Goal: Task Accomplishment & Management: Manage account settings

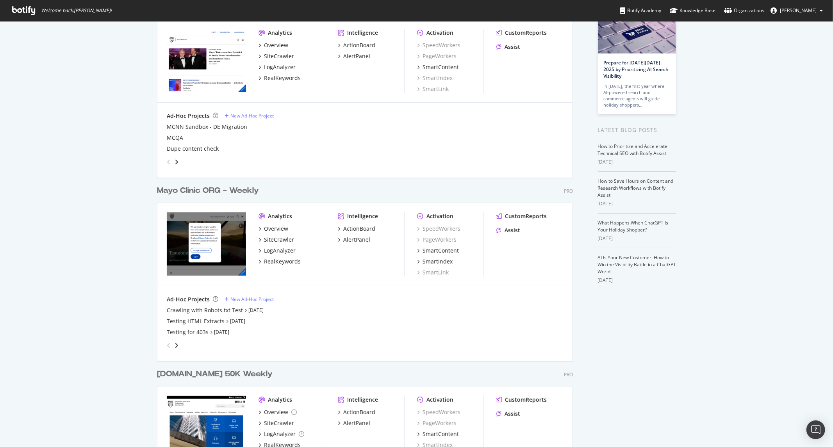
scroll to position [87, 0]
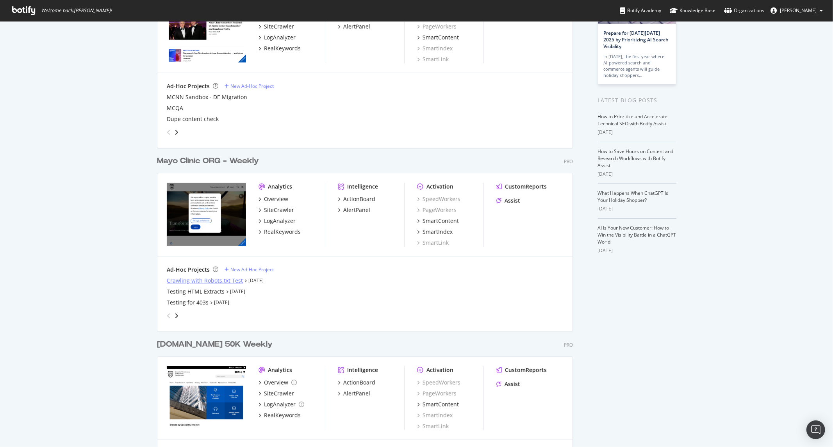
click at [203, 280] on div "Crawling with Robots.txt Test" at bounding box center [205, 281] width 76 height 8
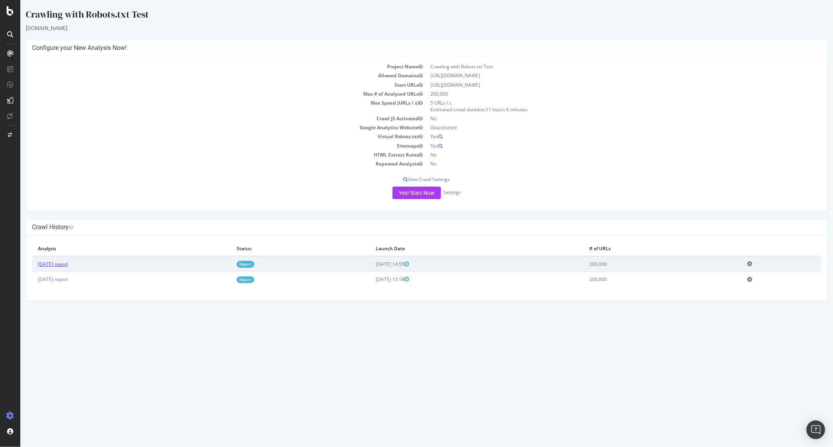
click at [68, 264] on link "2025 Sep. 15th report" at bounding box center [52, 264] width 30 height 7
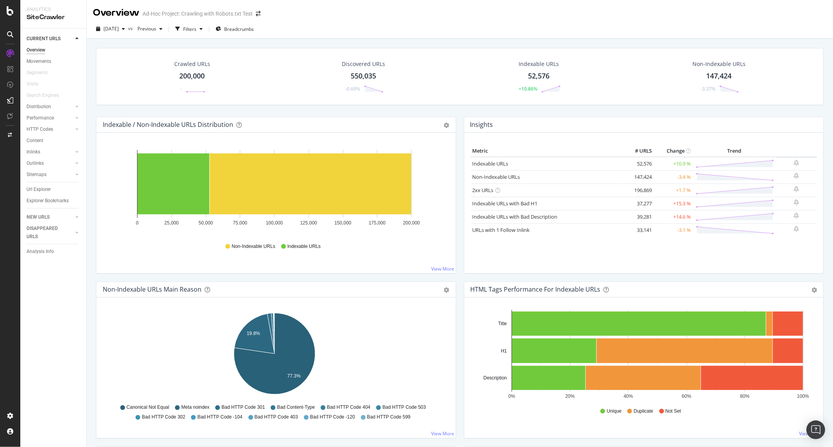
click at [365, 76] on div "550,035" at bounding box center [363, 76] width 25 height 10
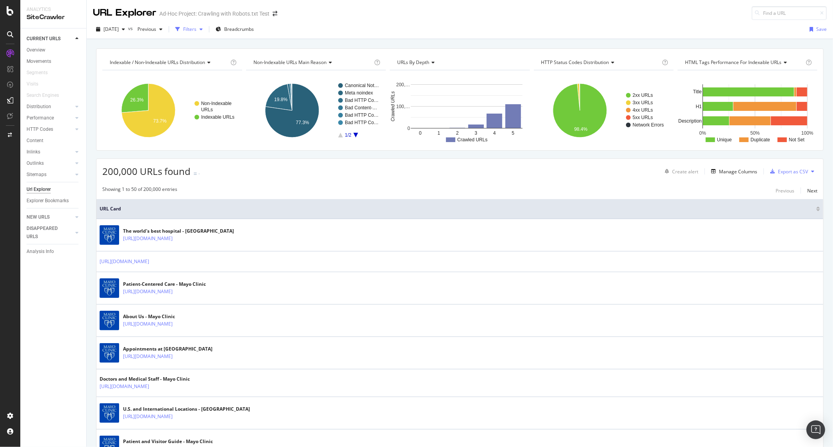
click at [196, 29] on div "Filters" at bounding box center [189, 29] width 13 height 7
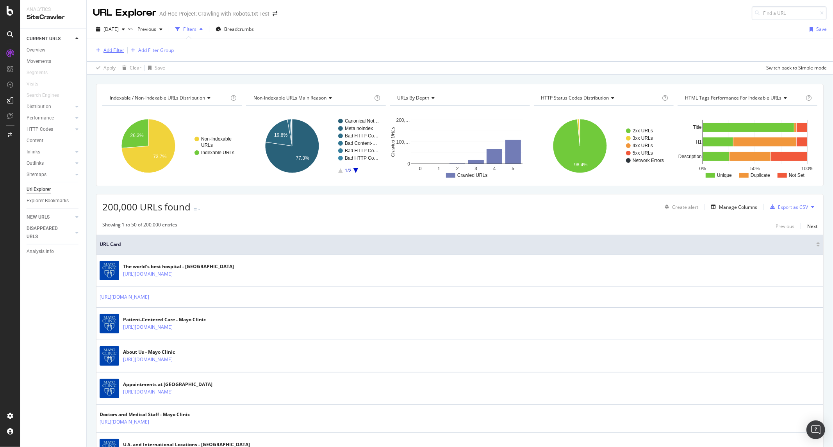
click at [112, 53] on div "Add Filter" at bounding box center [113, 50] width 21 height 7
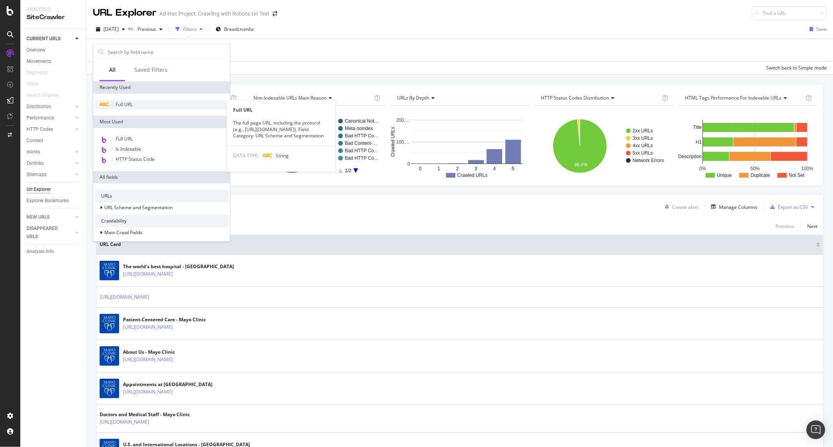
click at [130, 103] on span "Full URL" at bounding box center [124, 104] width 17 height 7
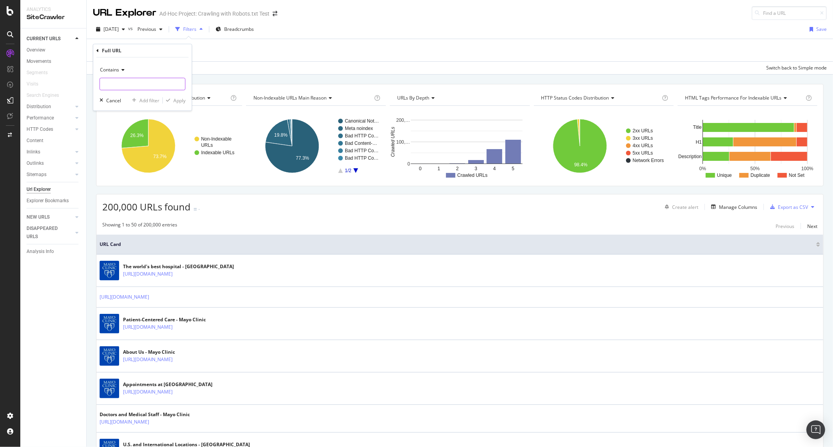
click at [134, 87] on input "text" at bounding box center [142, 84] width 85 height 12
type input "/content/experience"
click at [182, 107] on div "Contains /content/experience Cancel Add filter Apply" at bounding box center [142, 83] width 98 height 53
click at [182, 104] on div "Contains /content/experience Cancel Add filter Apply" at bounding box center [142, 83] width 98 height 53
click at [182, 103] on div "Apply" at bounding box center [179, 100] width 12 height 7
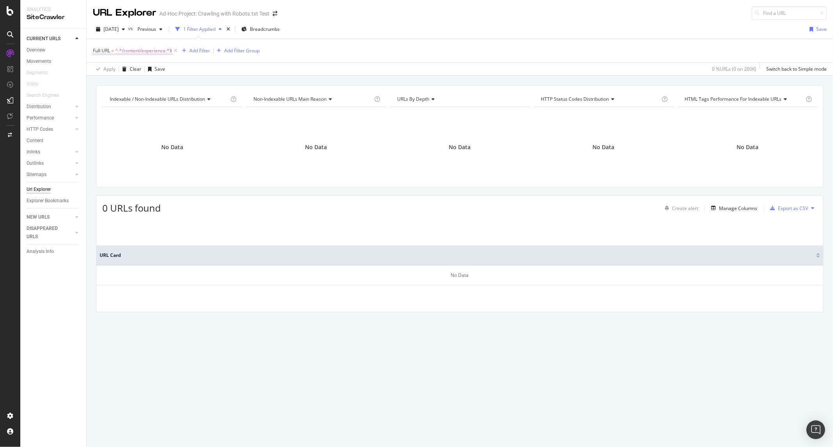
click at [145, 53] on span "^.*/content/experience.*$" at bounding box center [143, 50] width 57 height 11
click at [146, 83] on input "/content/experience" at bounding box center [137, 83] width 74 height 12
type input "/content/mayo"
click at [182, 99] on div "Apply" at bounding box center [179, 100] width 12 height 7
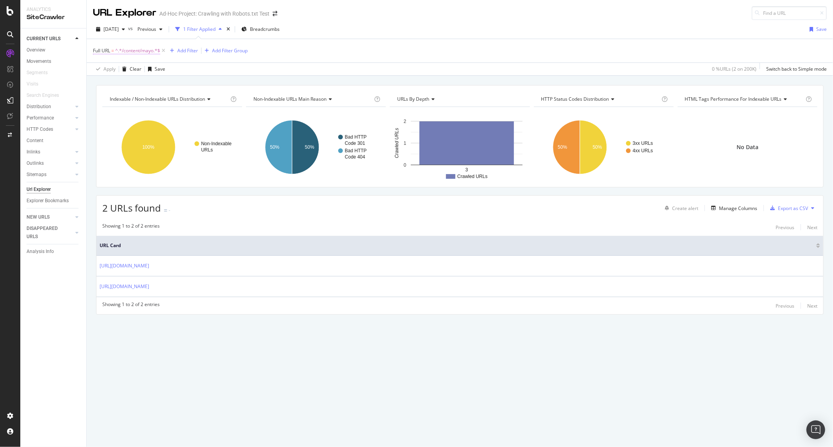
click at [131, 49] on span "^.*/content/mayo.*$" at bounding box center [137, 50] width 45 height 11
click at [127, 78] on input "/content/mayo" at bounding box center [137, 83] width 74 height 12
type input "/api/"
click at [169, 99] on icon "button" at bounding box center [168, 100] width 4 height 5
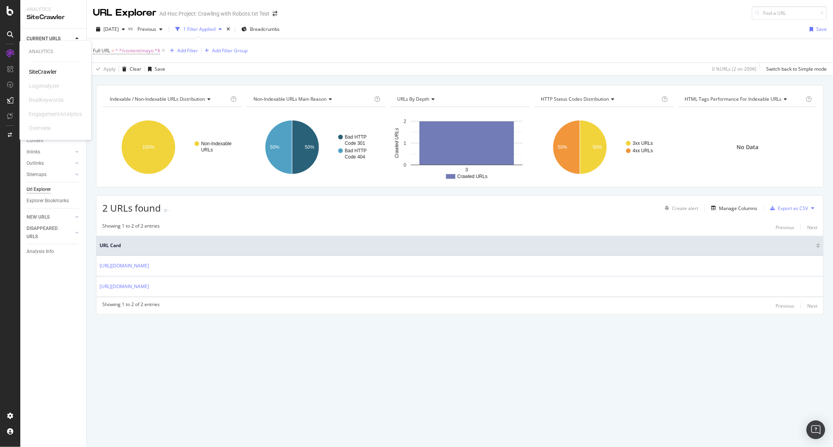
click at [10, 52] on icon at bounding box center [10, 54] width 8 height 8
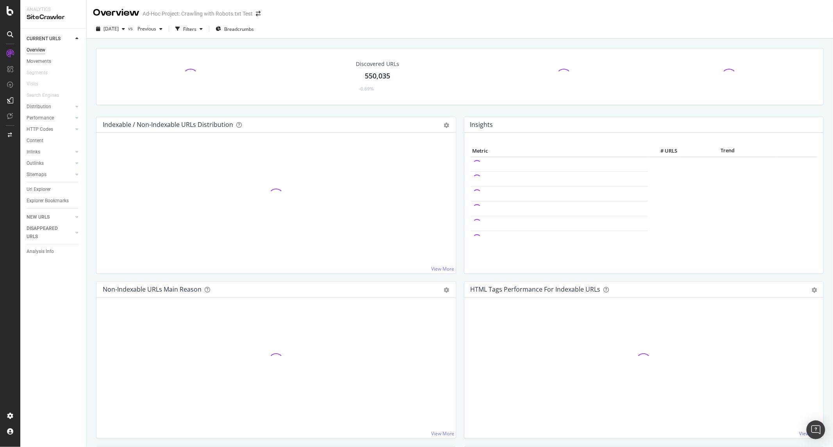
click at [8, 31] on icon at bounding box center [10, 34] width 6 height 6
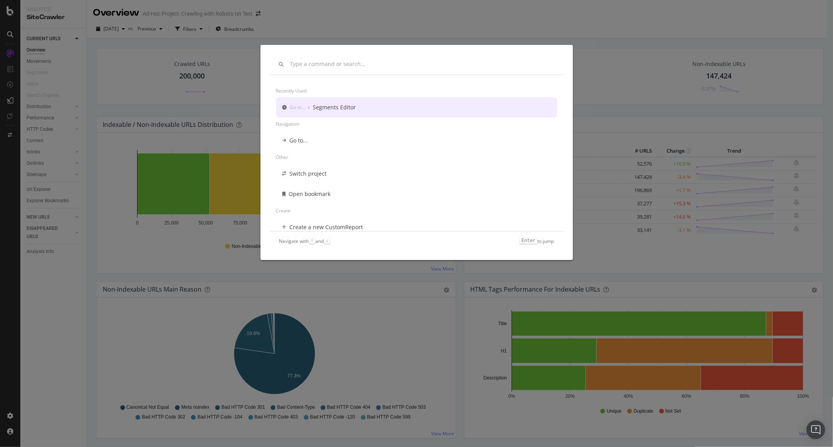
click at [509, 41] on div "Recently used Go to... › Segments Editor Navigation Go to... Other Switch proje…" at bounding box center [416, 223] width 833 height 447
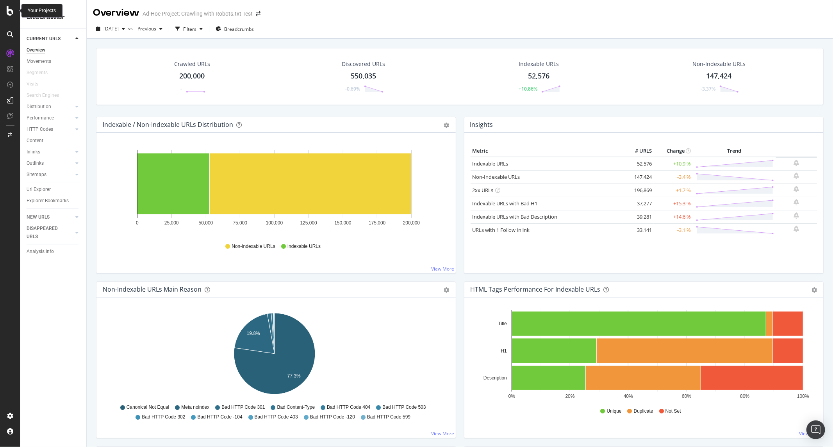
click at [8, 12] on icon at bounding box center [10, 10] width 7 height 9
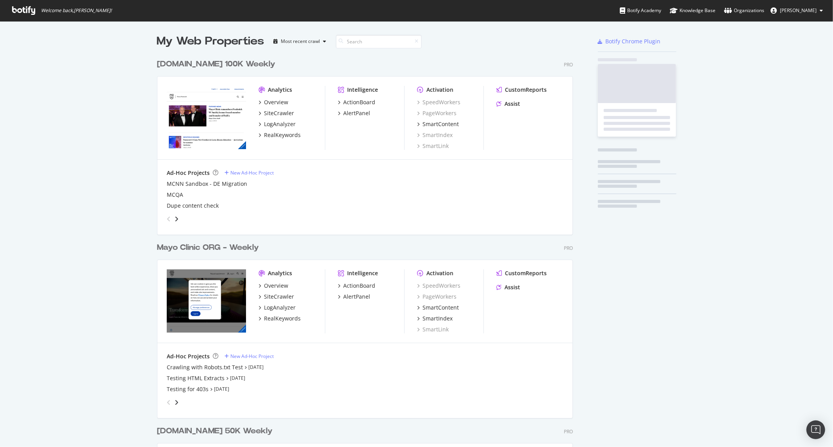
scroll to position [440, 820]
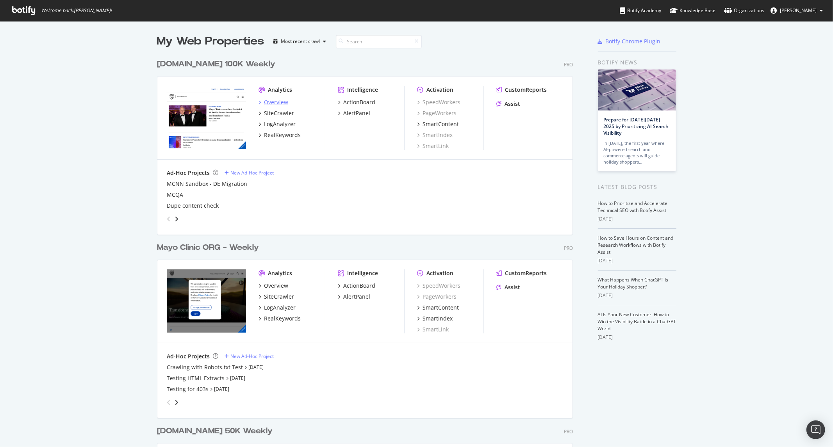
click at [283, 101] on div "Overview" at bounding box center [276, 102] width 24 height 8
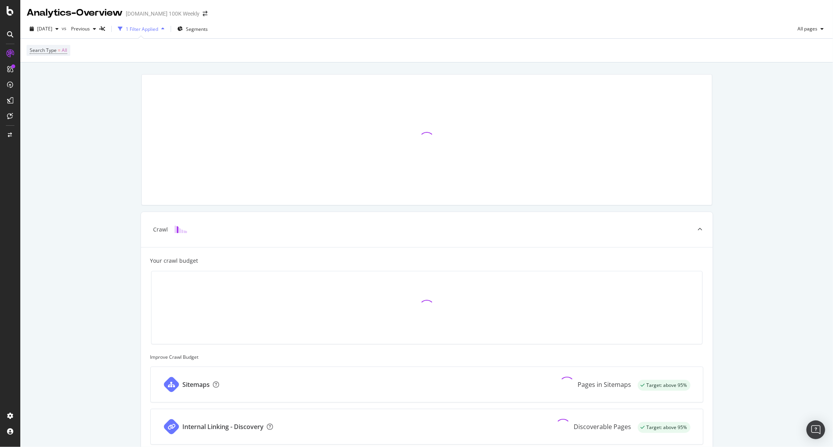
drag, startPoint x: 132, startPoint y: 17, endPoint x: 201, endPoint y: 15, distance: 69.1
click at [200, 15] on div "newsnetwork.mayoclinic.org 100K Weekly" at bounding box center [163, 14] width 74 height 8
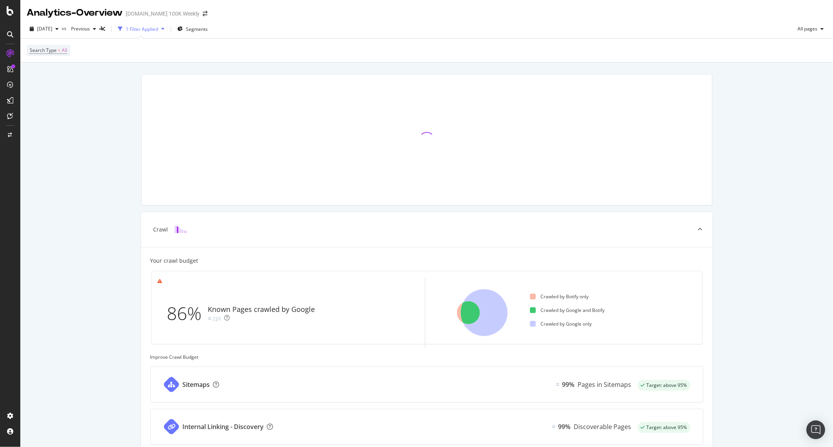
copy div "newsnetwork.mayoclinic.org"
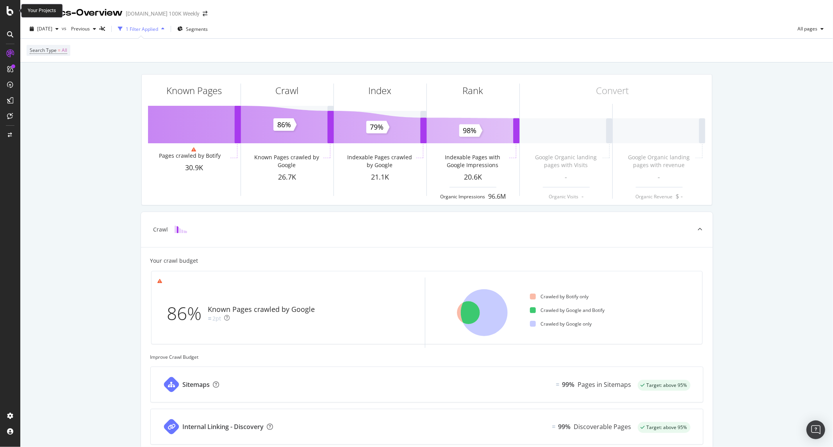
click at [8, 13] on icon at bounding box center [10, 10] width 7 height 9
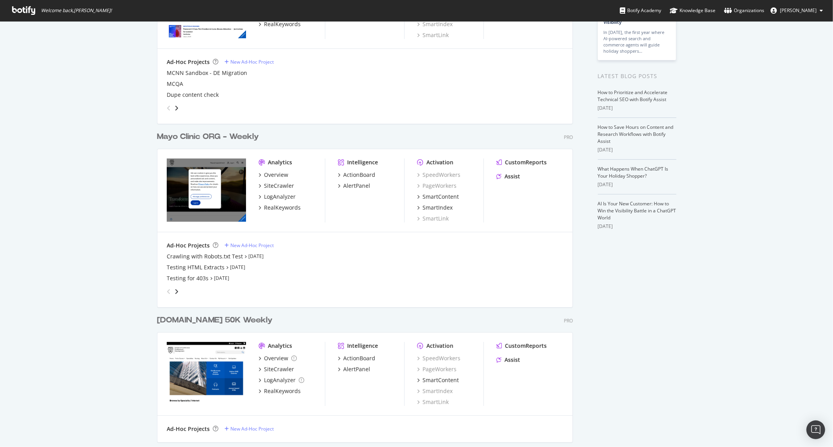
scroll to position [130, 0]
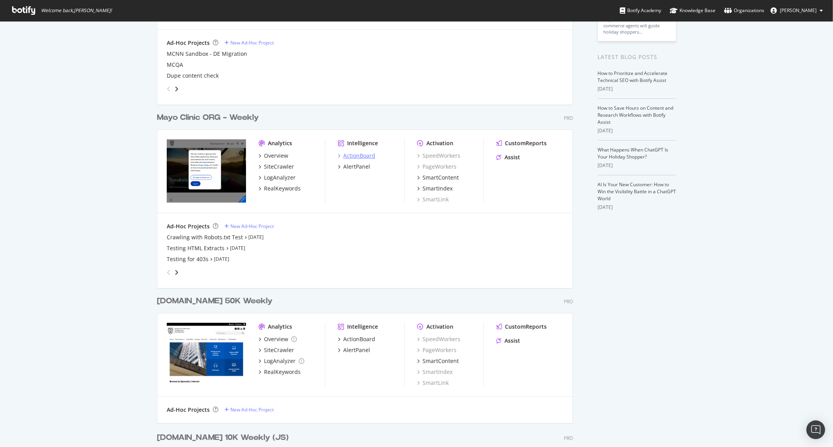
click at [355, 154] on div "ActionBoard" at bounding box center [359, 156] width 32 height 8
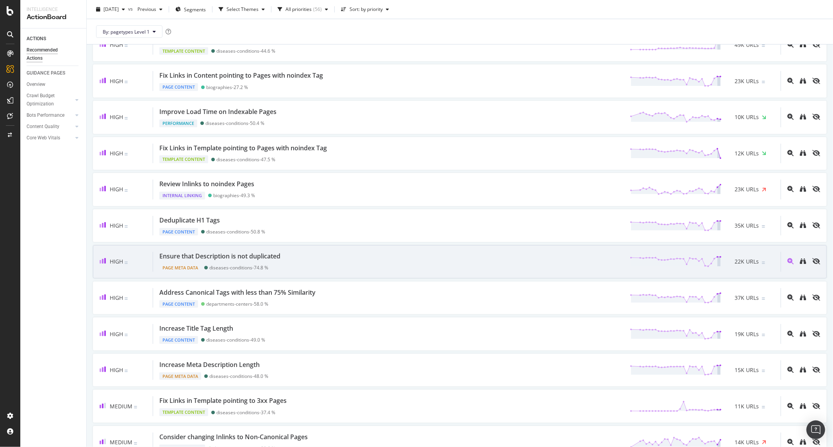
scroll to position [260, 0]
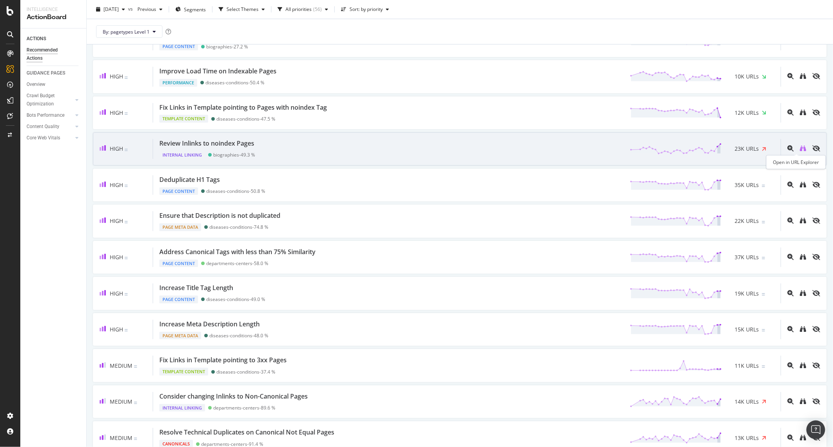
click at [800, 149] on icon "binoculars" at bounding box center [803, 148] width 6 height 6
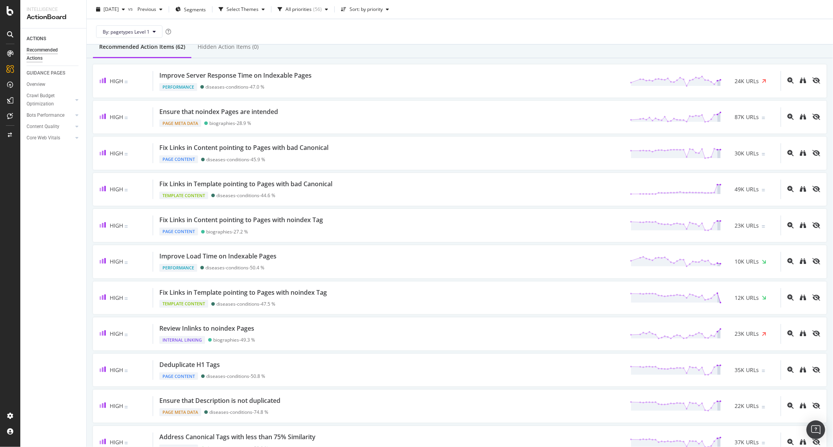
scroll to position [0, 0]
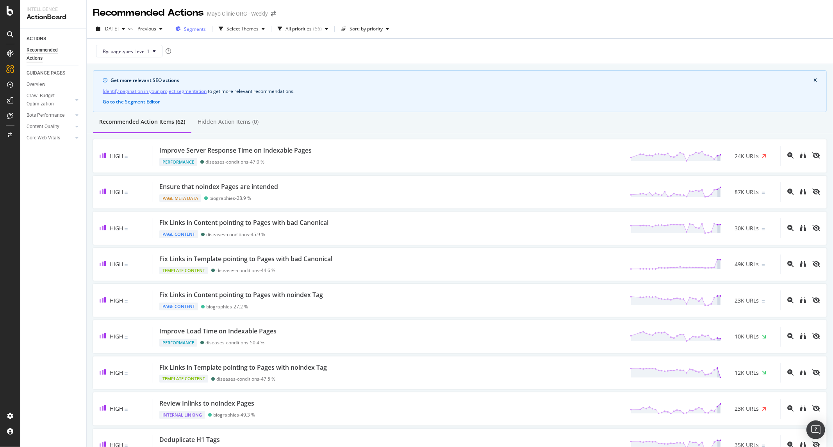
click at [206, 31] on span "Segments" at bounding box center [195, 29] width 22 height 7
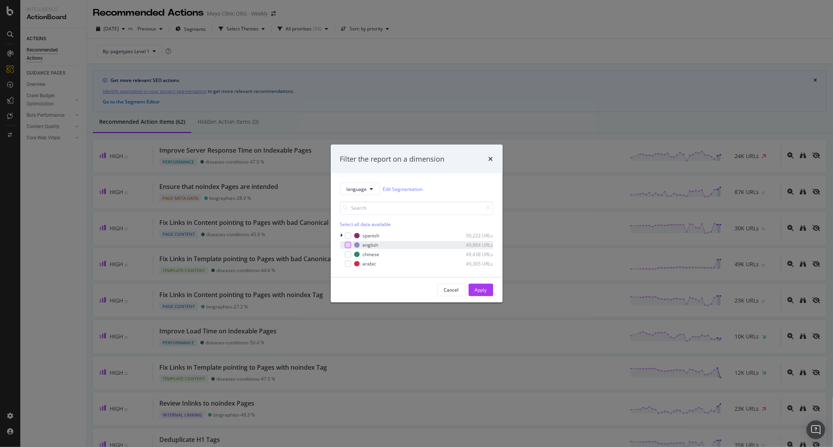
click at [350, 244] on div "modal" at bounding box center [348, 245] width 6 height 6
click at [477, 288] on div "Apply" at bounding box center [481, 290] width 12 height 7
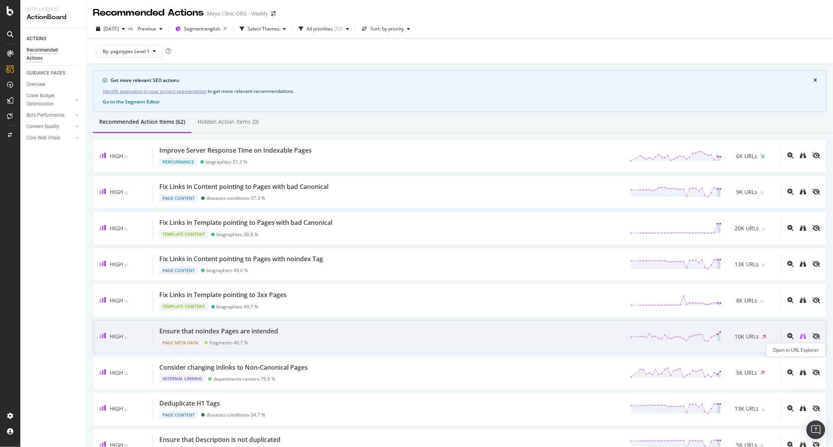
click at [800, 337] on icon "binoculars" at bounding box center [803, 336] width 6 height 6
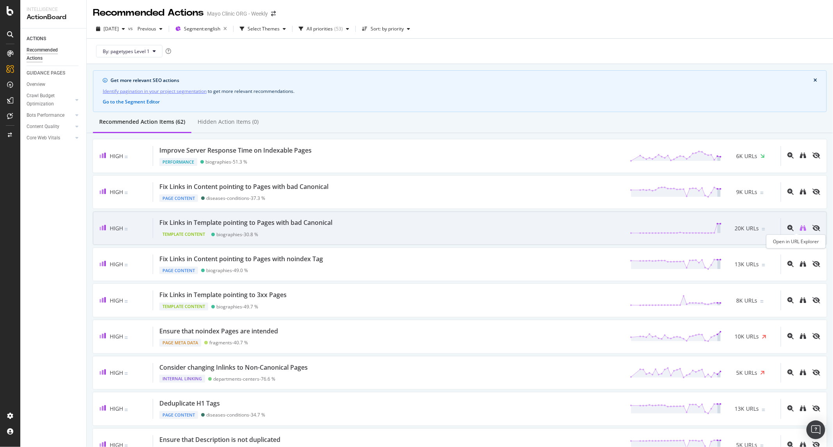
click at [800, 226] on icon "binoculars" at bounding box center [803, 228] width 6 height 6
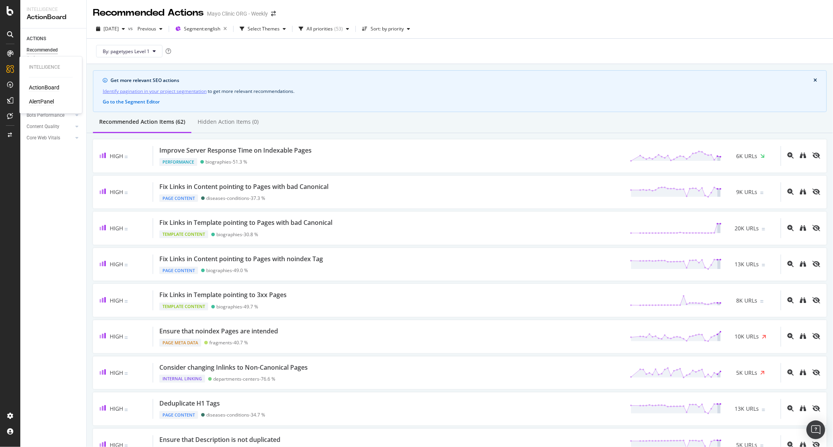
click at [40, 99] on div "AlertPanel" at bounding box center [41, 102] width 25 height 8
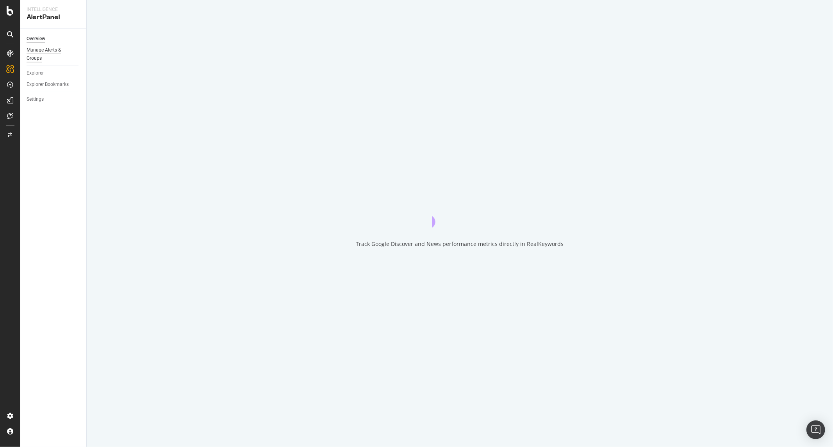
click at [48, 48] on div "Manage Alerts & Groups" at bounding box center [50, 54] width 47 height 16
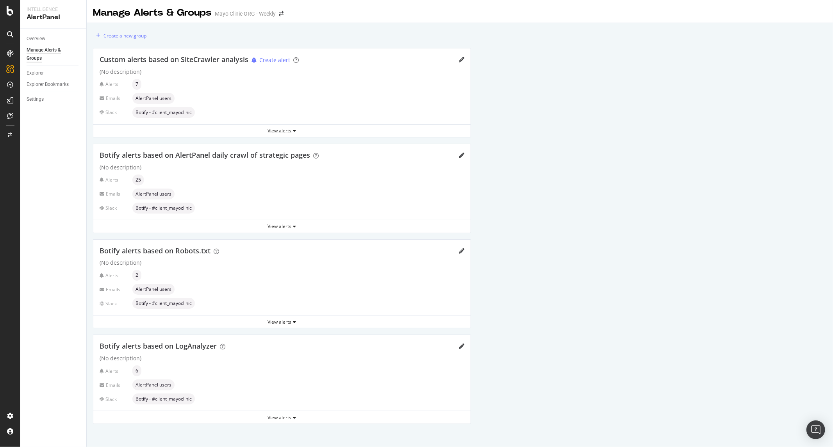
click at [269, 131] on div "View alerts" at bounding box center [281, 130] width 377 height 7
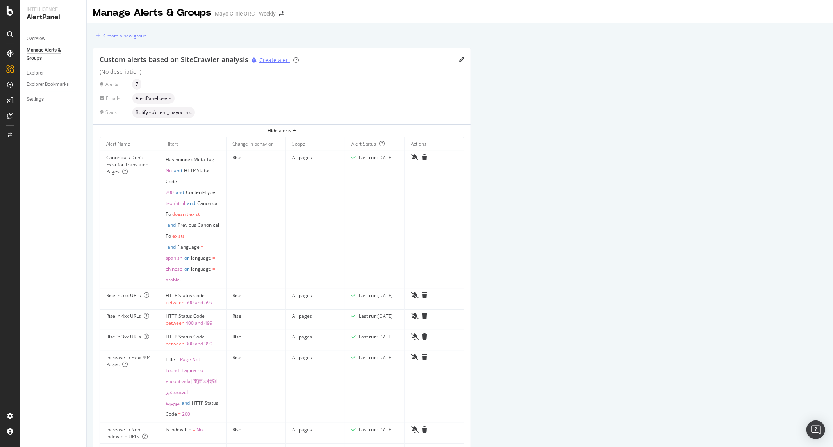
click at [267, 61] on div "Create alert" at bounding box center [274, 60] width 31 height 8
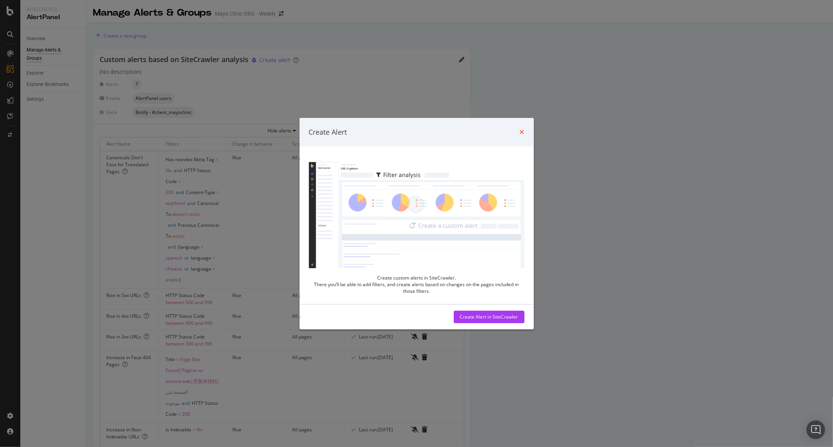
click at [521, 130] on icon "times" at bounding box center [522, 132] width 5 height 6
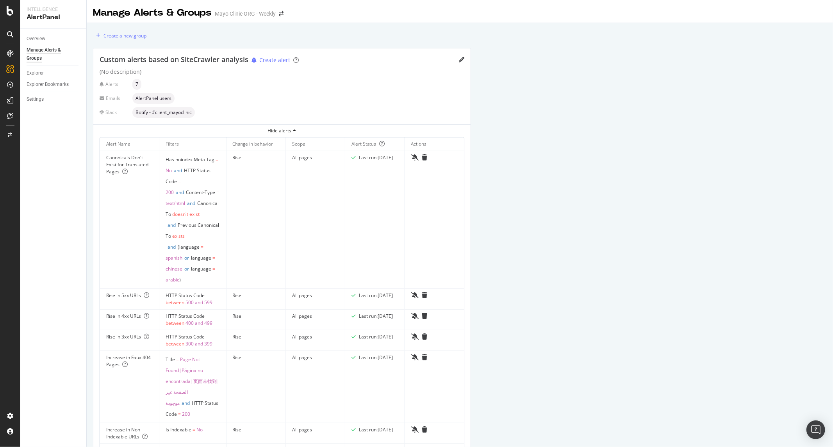
click at [100, 37] on div "button" at bounding box center [98, 35] width 11 height 5
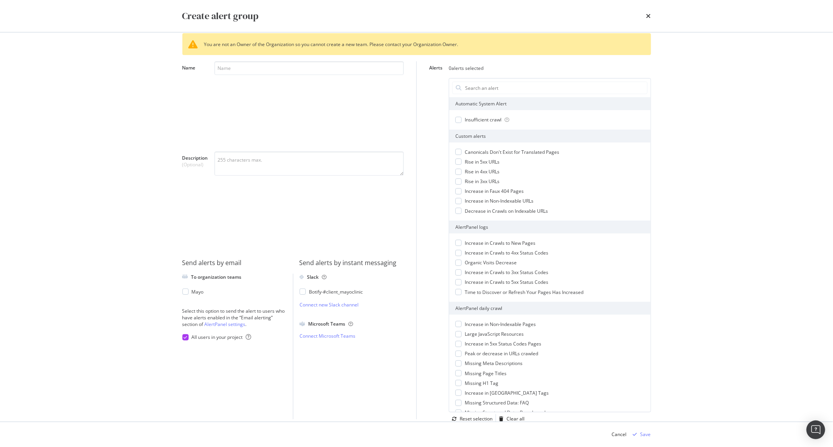
click at [652, 16] on div "Create alert group" at bounding box center [417, 16] width 500 height 32
click at [647, 14] on icon "times" at bounding box center [648, 16] width 5 height 6
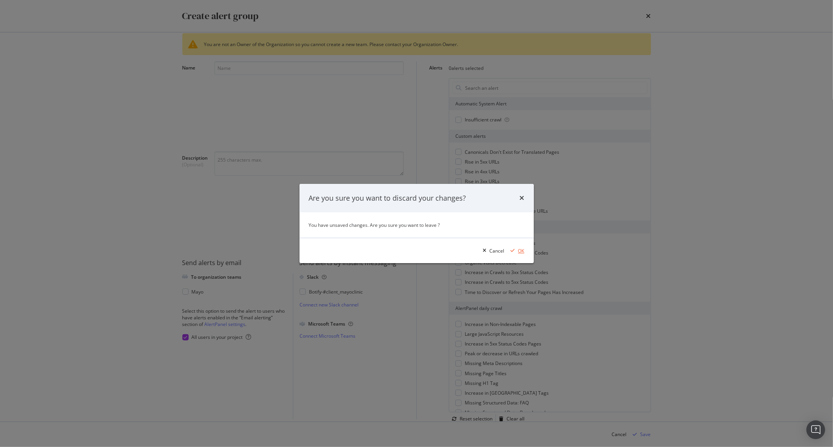
click at [513, 252] on icon "modal" at bounding box center [513, 250] width 4 height 5
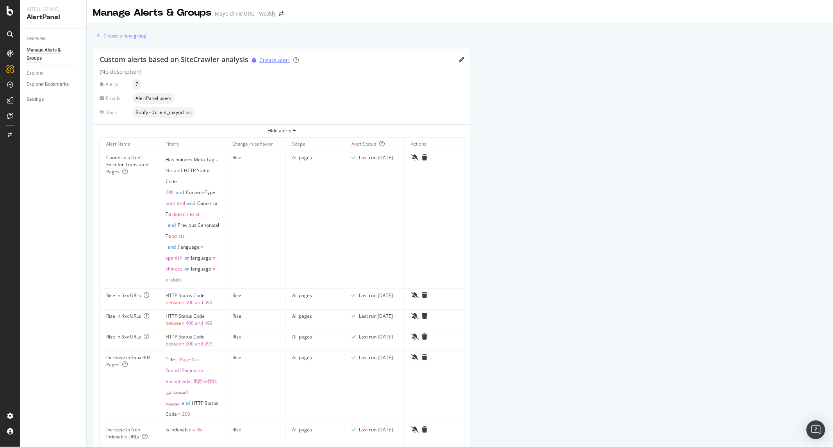
click at [280, 60] on div "Create alert" at bounding box center [274, 60] width 31 height 8
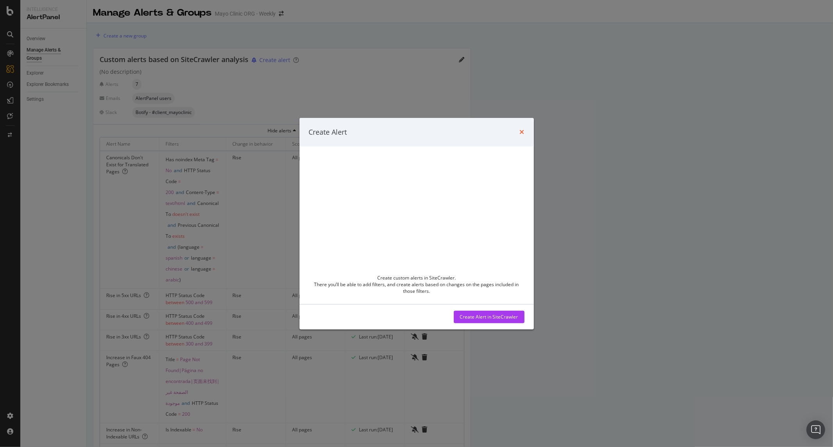
click at [521, 131] on icon "times" at bounding box center [522, 132] width 5 height 6
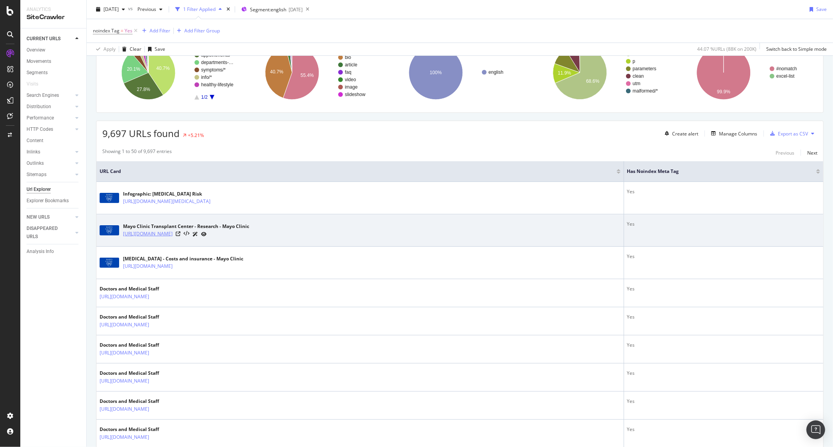
scroll to position [217, 0]
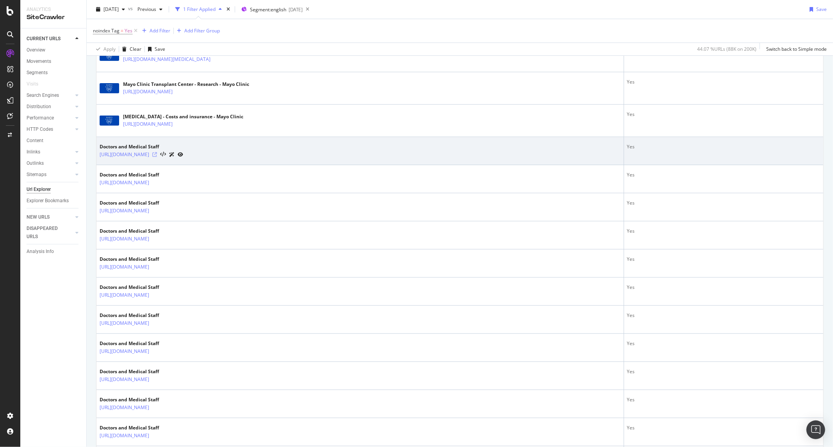
click at [157, 155] on icon at bounding box center [154, 154] width 5 height 5
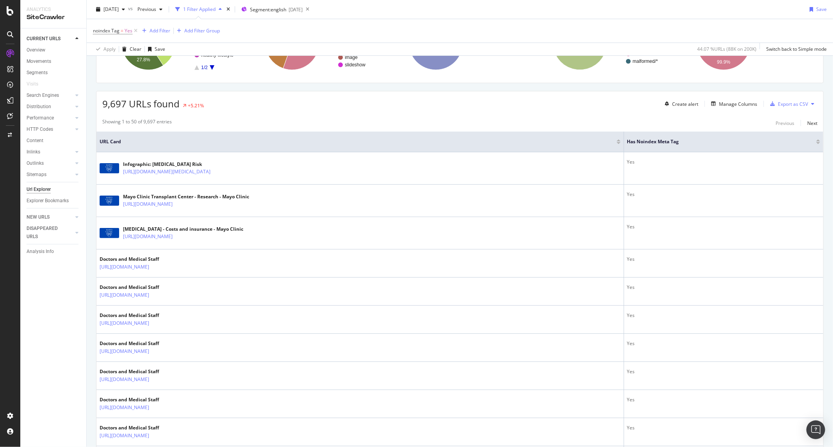
scroll to position [0, 0]
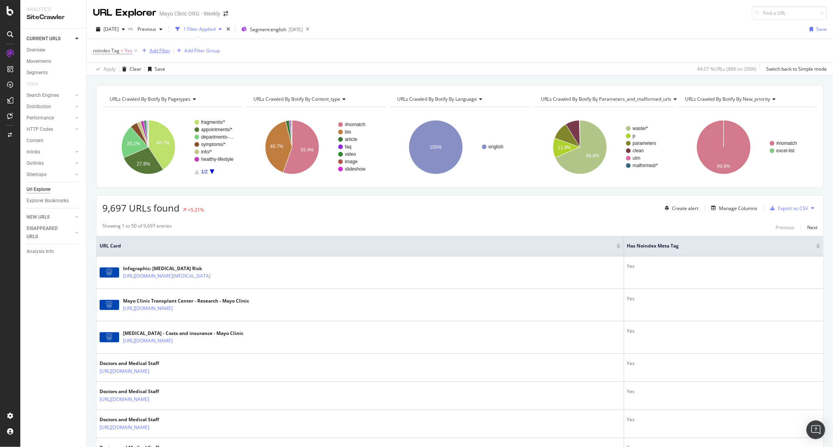
click at [158, 50] on div "Add Filter" at bounding box center [160, 50] width 21 height 7
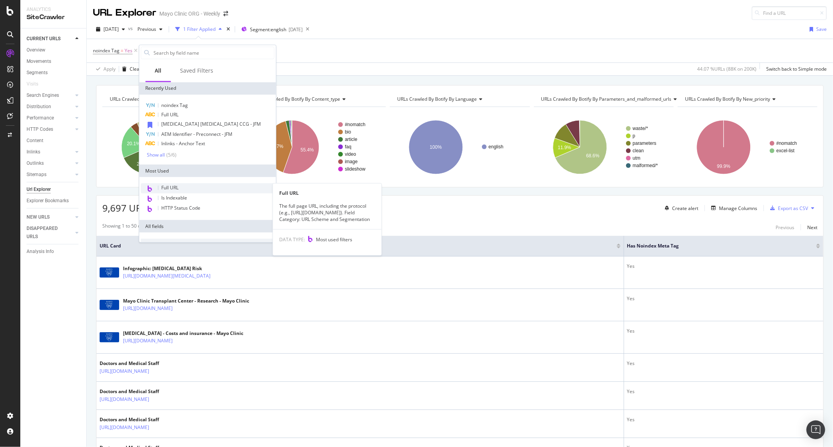
click at [182, 187] on div "Full URL" at bounding box center [208, 189] width 134 height 10
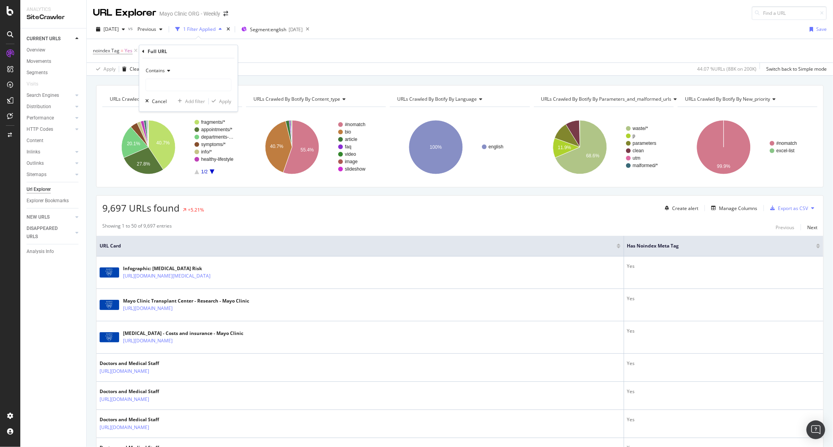
click at [159, 71] on span "Contains" at bounding box center [155, 71] width 19 height 7
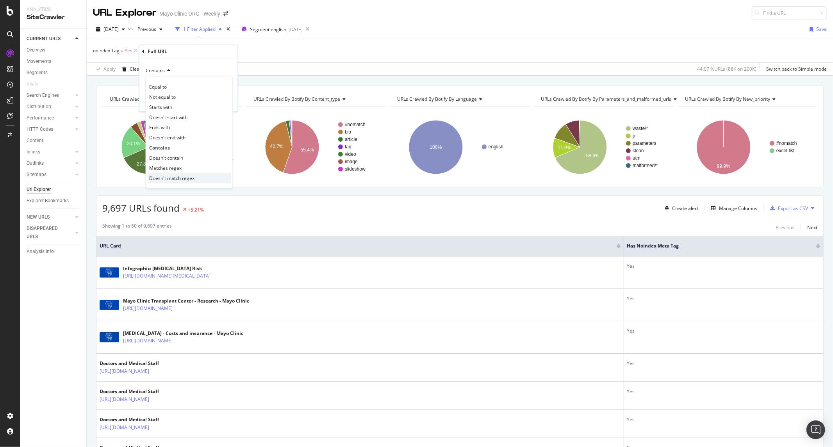
click at [182, 176] on span "Doesn't match regex" at bounding box center [172, 178] width 45 height 7
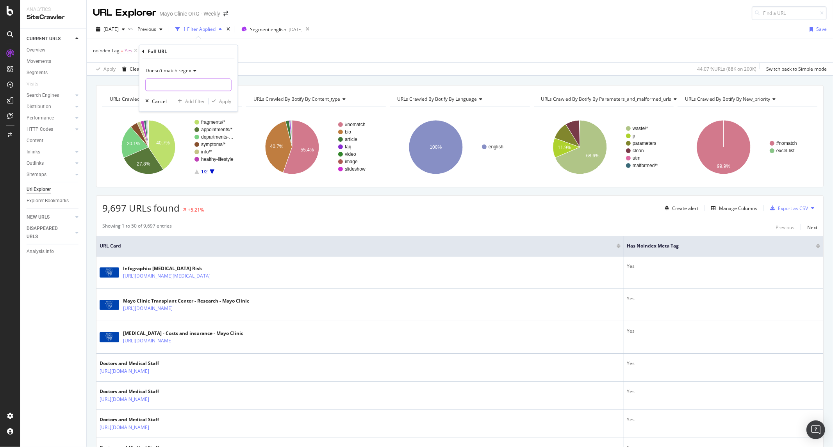
click at [174, 81] on input "text" at bounding box center [188, 85] width 85 height 12
paste input "\?"
type input "\?"
click at [219, 102] on div "button" at bounding box center [214, 101] width 11 height 5
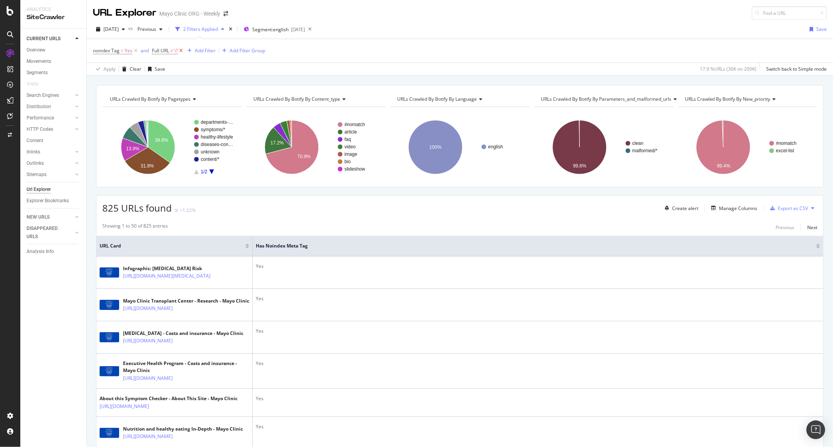
click at [180, 49] on icon at bounding box center [181, 51] width 7 height 8
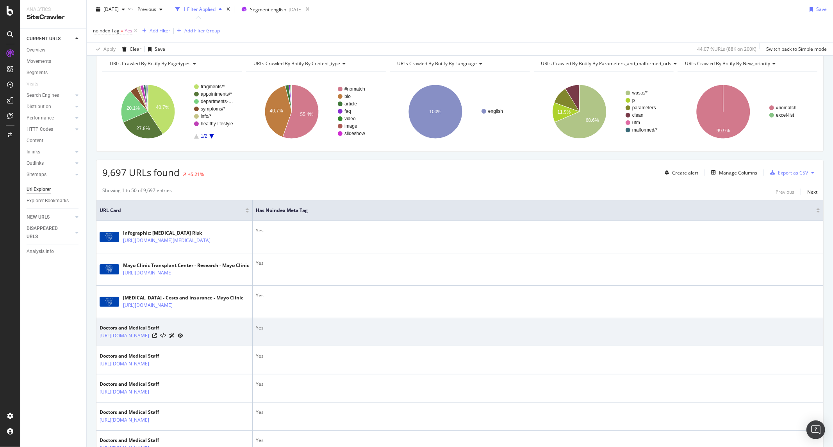
scroll to position [130, 0]
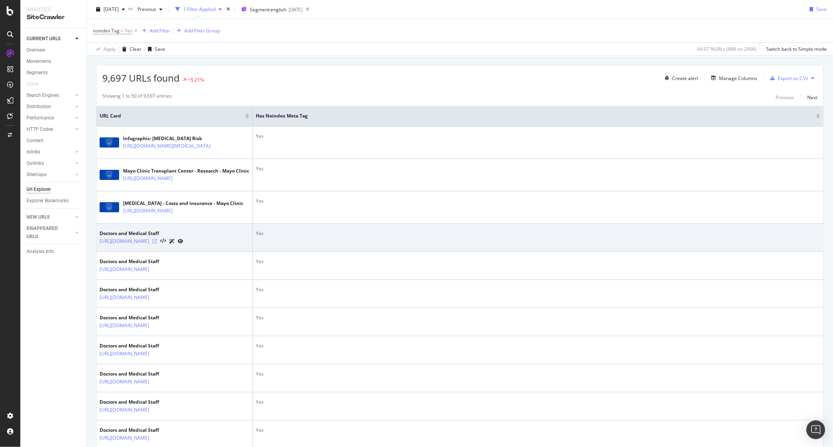
click at [157, 244] on icon at bounding box center [154, 241] width 5 height 5
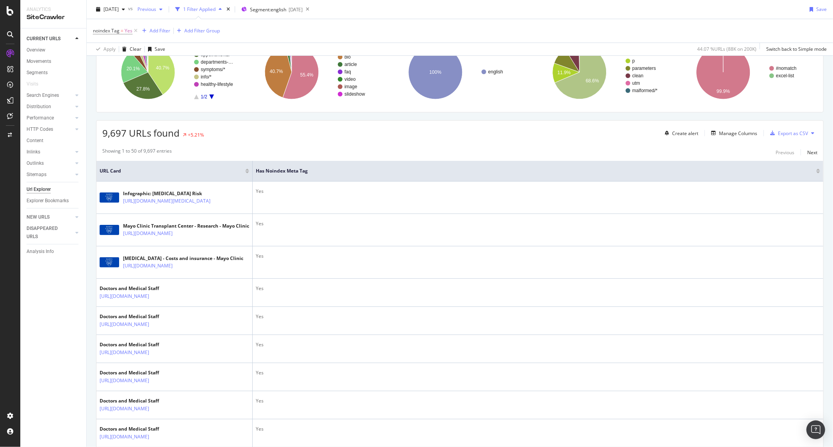
scroll to position [0, 0]
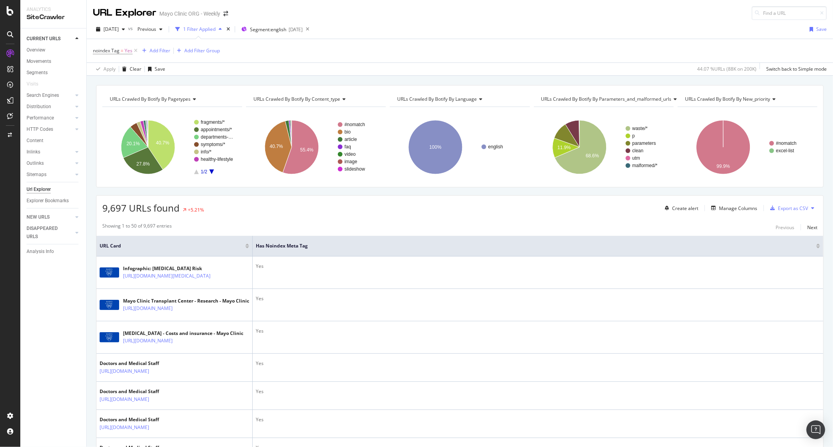
drag, startPoint x: 161, startPoint y: 29, endPoint x: 256, endPoint y: 53, distance: 98.3
click at [256, 53] on div "2025 Sep. 17th vs Previous 1 Filter Applied Segment: english 2025-08-07 Save no…" at bounding box center [460, 48] width 746 height 56
click at [153, 52] on div "Add Filter" at bounding box center [160, 50] width 21 height 7
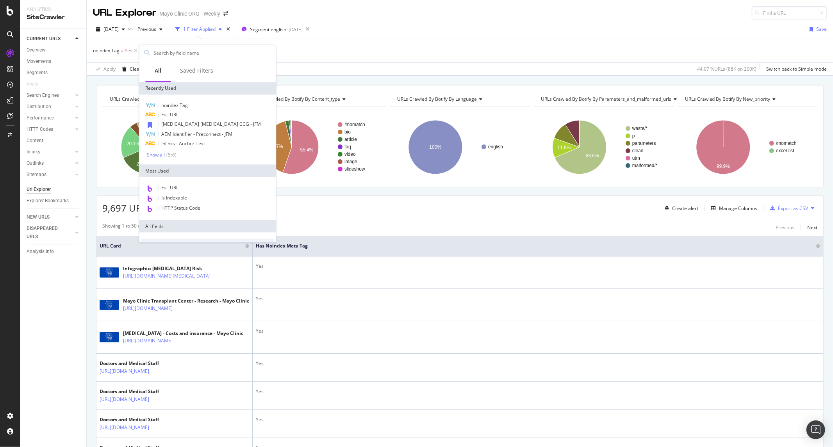
click at [177, 114] on span "Full URL" at bounding box center [170, 114] width 17 height 7
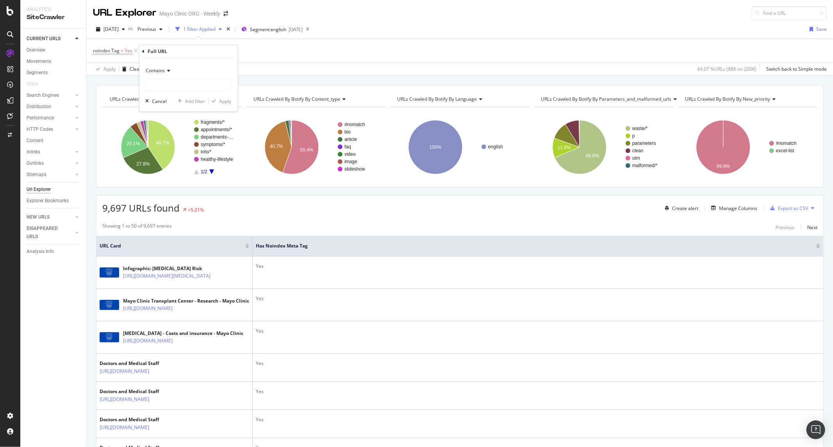
click at [167, 77] on div "Contains" at bounding box center [189, 78] width 86 height 27
click at [171, 86] on input "text" at bounding box center [188, 85] width 85 height 12
paste input "/appointments/find-a-doctor/search-results"
type input "/appointments/find-a-doctor/search-results"
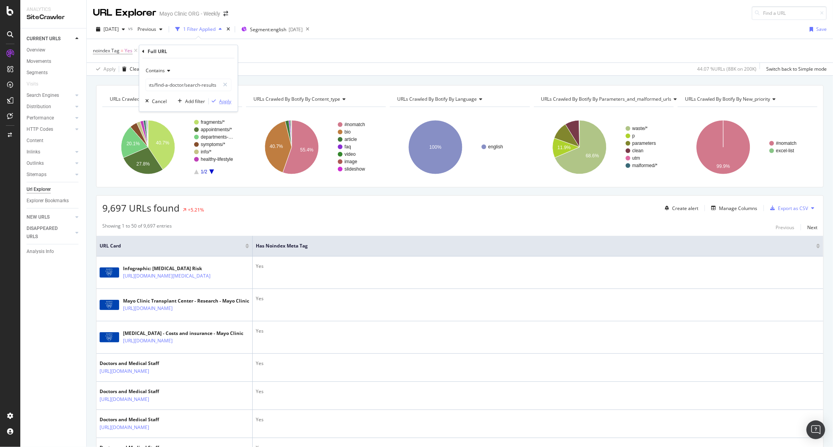
click at [220, 104] on div "Apply" at bounding box center [225, 101] width 12 height 7
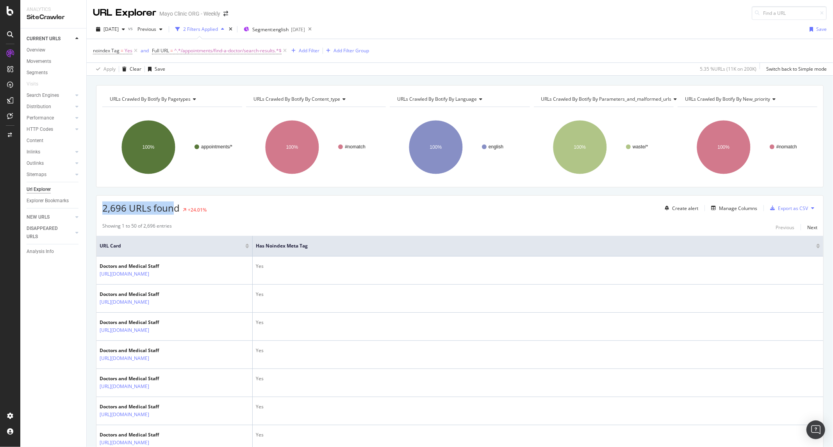
drag, startPoint x: 103, startPoint y: 209, endPoint x: 176, endPoint y: 208, distance: 73.4
click at [176, 208] on span "2,696 URLs found" at bounding box center [140, 207] width 77 height 13
copy span "2,696 URLs foun"
click at [285, 53] on icon at bounding box center [285, 51] width 7 height 8
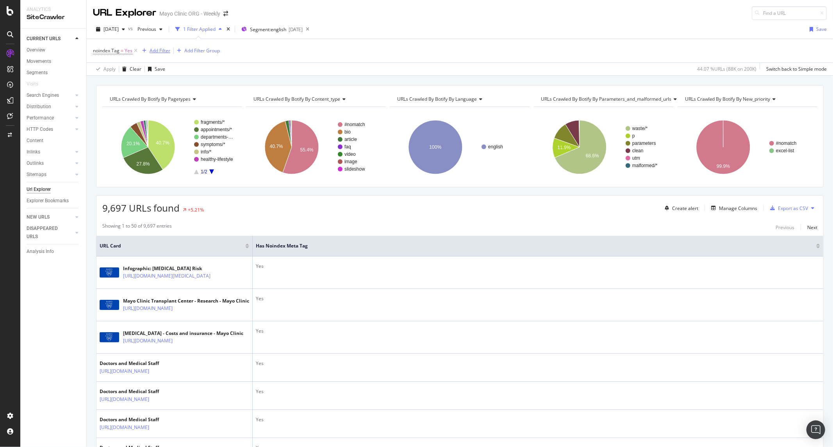
click at [154, 50] on div "Add Filter" at bounding box center [160, 50] width 21 height 7
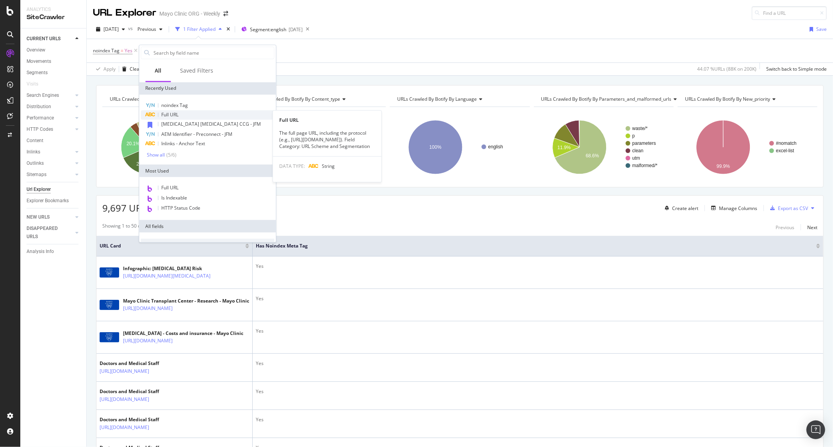
click at [171, 116] on span "Full URL" at bounding box center [170, 114] width 17 height 7
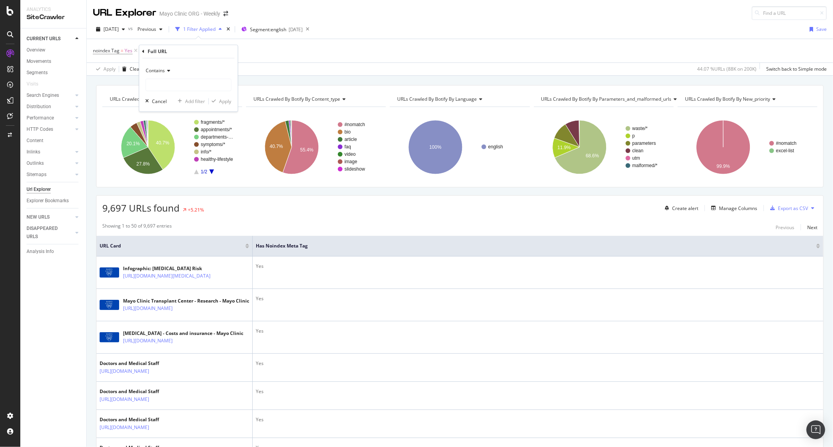
click at [157, 68] on span "Contains" at bounding box center [155, 71] width 19 height 7
click at [173, 155] on span "Doesn't contain" at bounding box center [167, 158] width 34 height 7
click at [169, 87] on input "text" at bounding box center [188, 85] width 85 height 12
paste input "2,696 URLs foun"
type input "2,696 URLs foun"
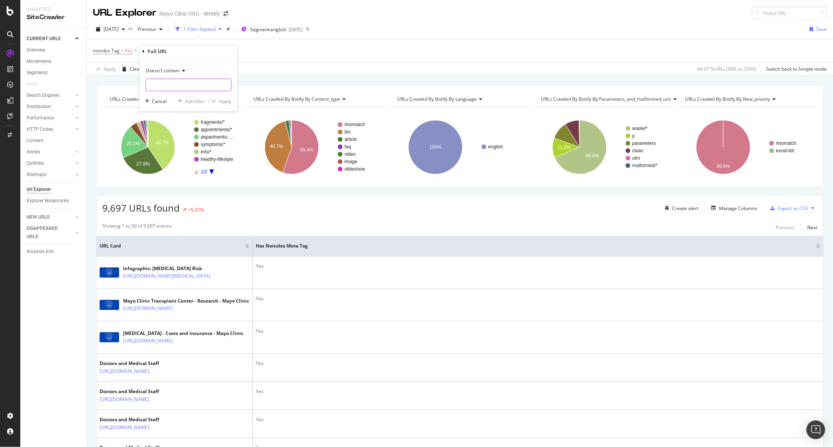
paste input "/appointments/find-a-doctor/search-results"
type input "/appointments/find-a-doctor/search-results"
click at [221, 102] on div "Apply" at bounding box center [225, 101] width 12 height 7
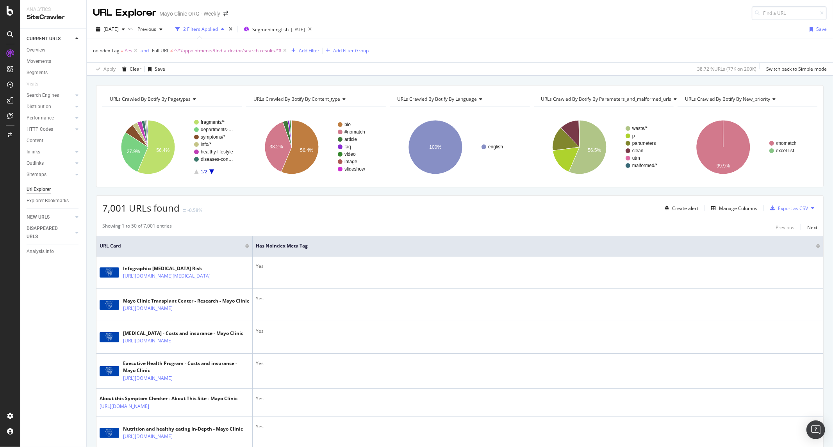
click at [304, 52] on div "Add Filter" at bounding box center [309, 50] width 21 height 7
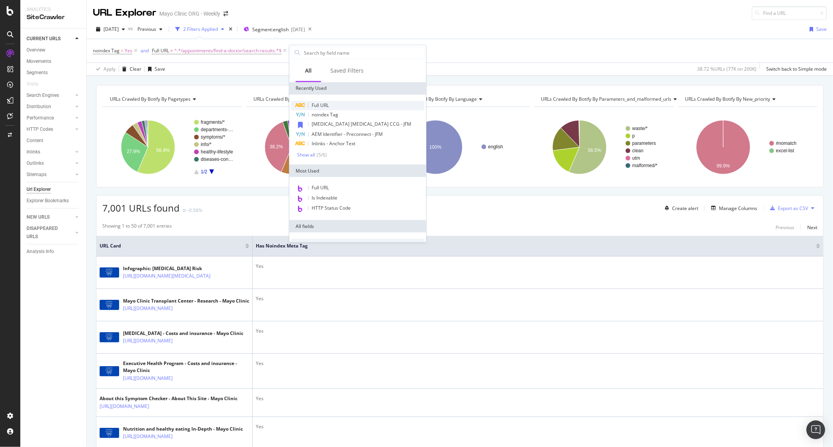
click at [317, 106] on span "Full URL" at bounding box center [320, 105] width 17 height 7
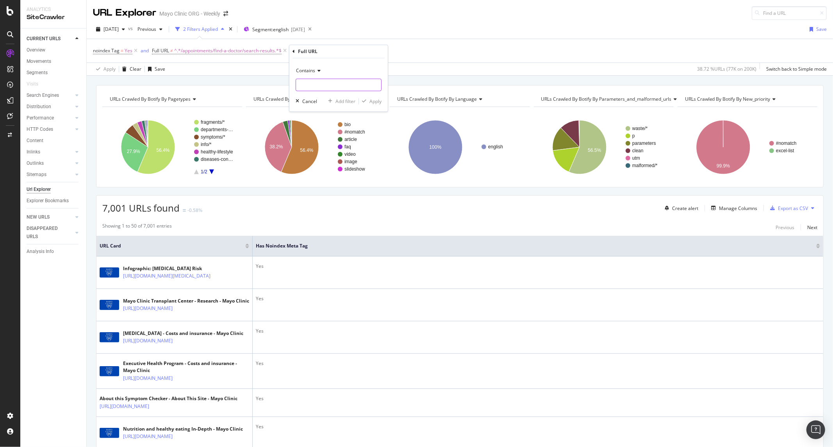
click at [314, 84] on input "text" at bounding box center [338, 85] width 85 height 12
type input "/multimedia/"
click at [380, 103] on div "Contains /multimedia/ Cancel Add filter Apply" at bounding box center [338, 85] width 98 height 53
click at [379, 102] on div "Apply" at bounding box center [375, 101] width 12 height 7
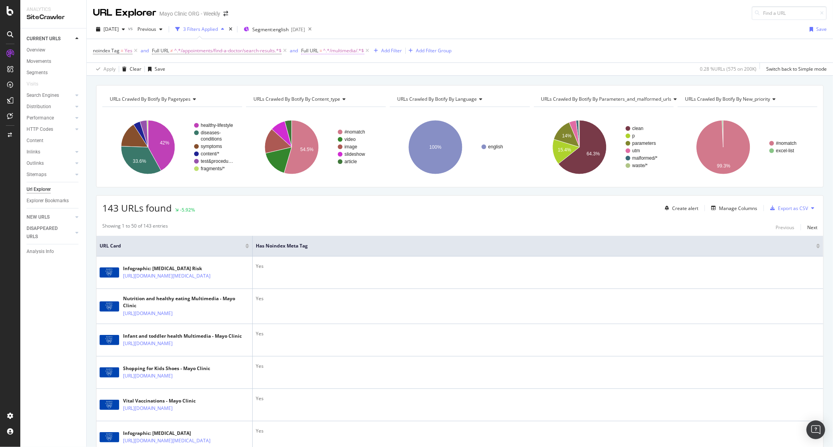
click at [338, 51] on span "^.*/multimedia/.*$" at bounding box center [343, 50] width 41 height 11
click at [330, 72] on div "Contains" at bounding box center [351, 69] width 86 height 12
click at [339, 157] on span "Doesn't contain" at bounding box center [329, 156] width 34 height 7
click at [381, 102] on div "button" at bounding box center [377, 100] width 11 height 5
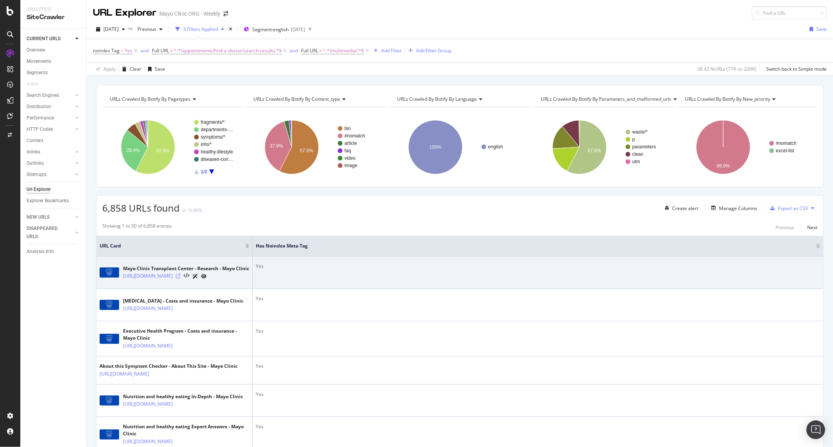
click at [180, 278] on icon at bounding box center [178, 276] width 5 height 5
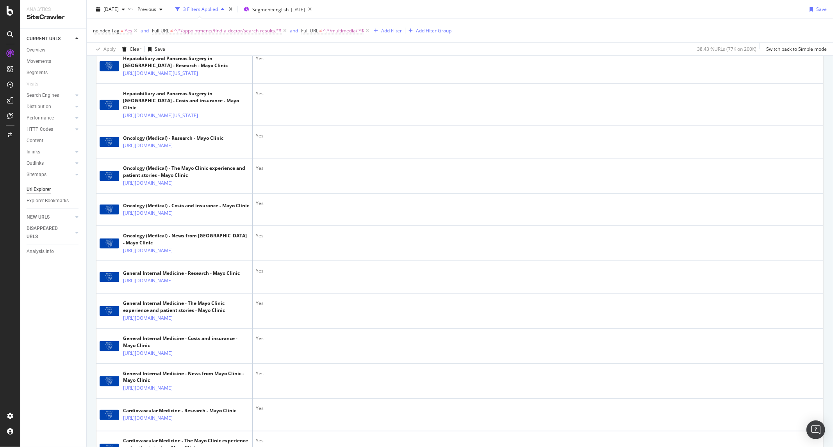
scroll to position [1215, 0]
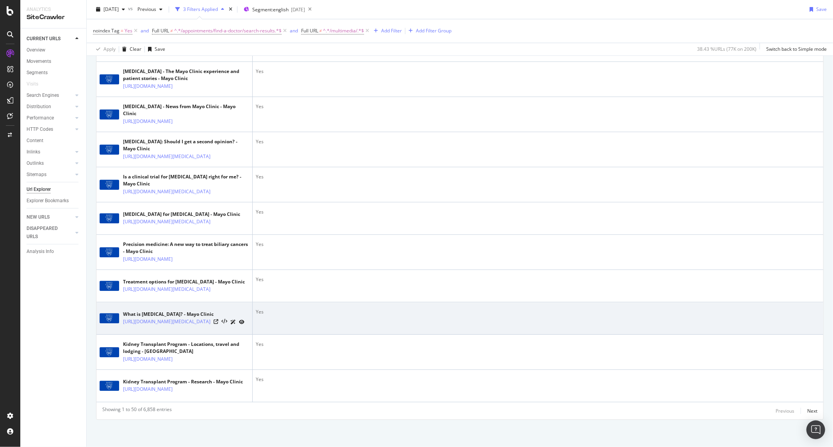
scroll to position [2267, 0]
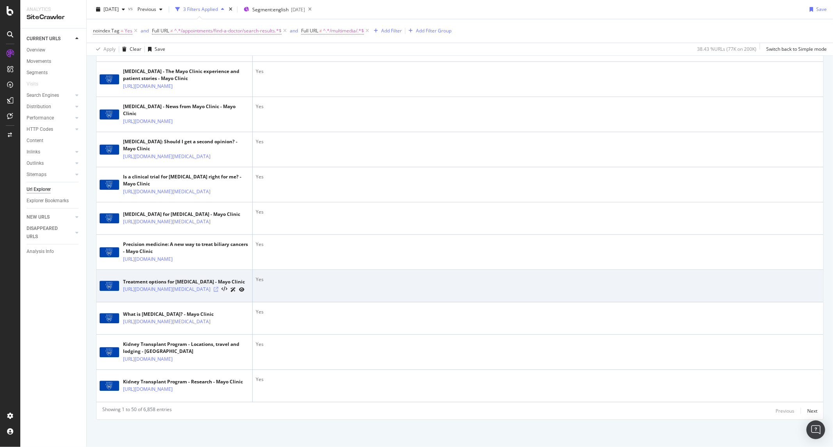
click at [218, 287] on icon at bounding box center [216, 289] width 5 height 5
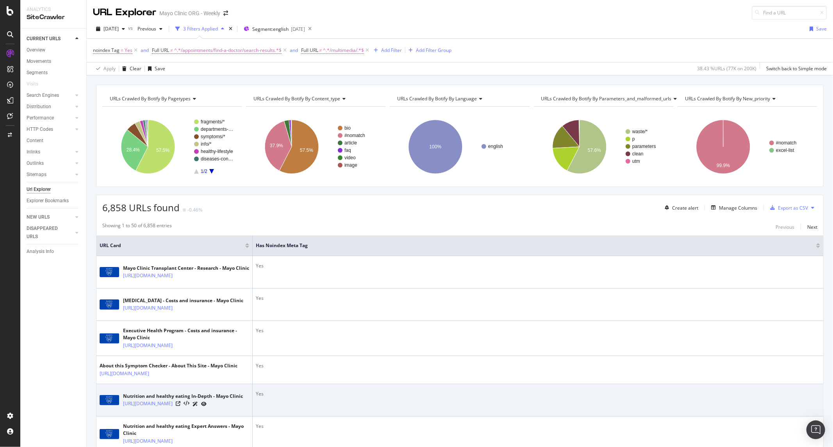
scroll to position [0, 0]
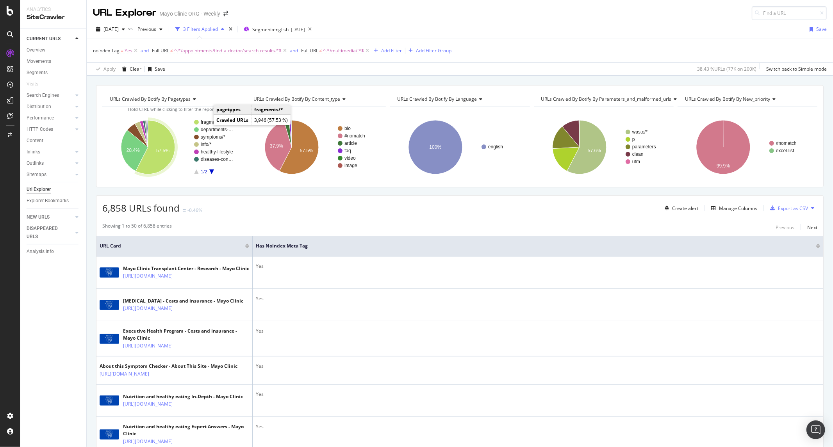
click at [206, 124] on text "fragments/*" at bounding box center [213, 121] width 24 height 5
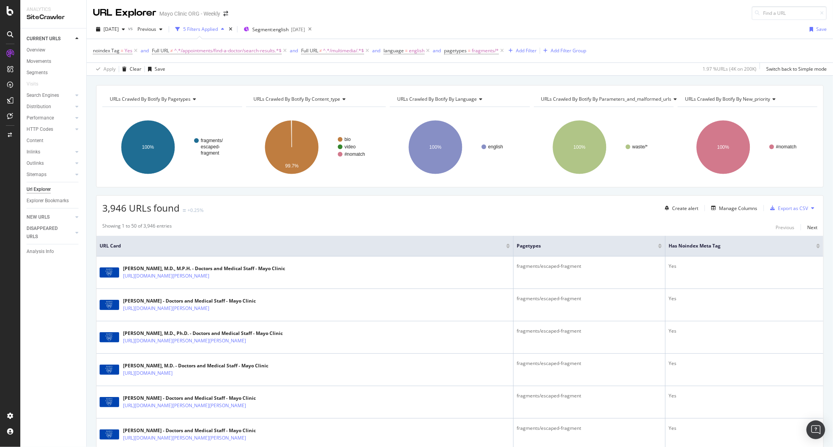
drag, startPoint x: 504, startPoint y: 50, endPoint x: 498, endPoint y: 56, distance: 8.6
click at [504, 50] on icon at bounding box center [502, 51] width 7 height 8
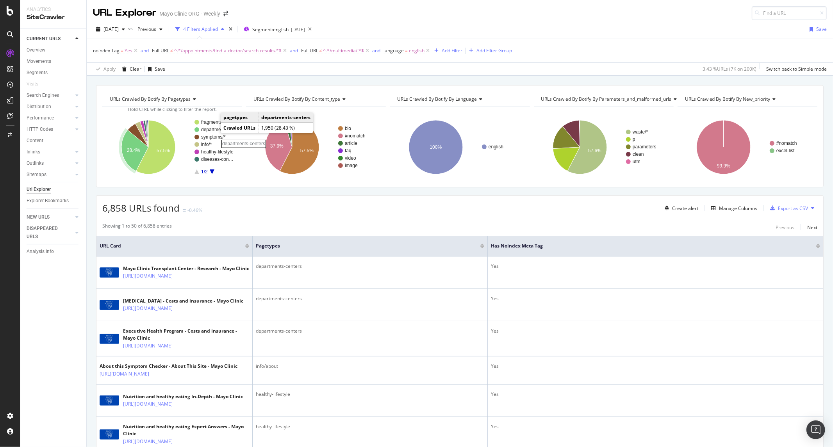
click at [213, 131] on rect "A chart." at bounding box center [218, 129] width 34 height 5
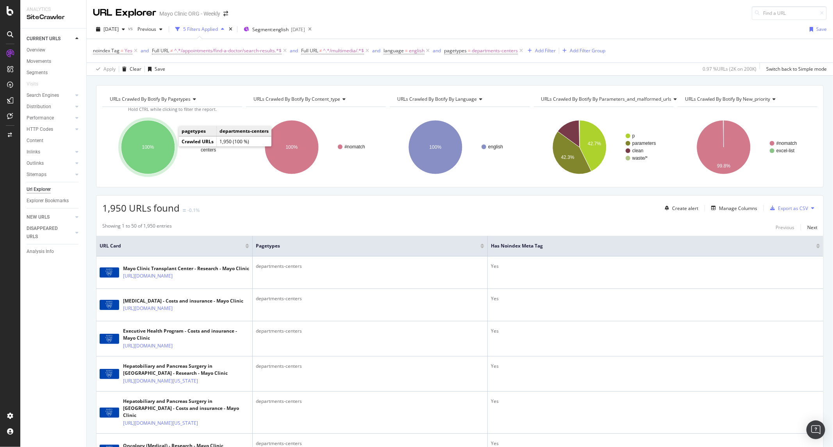
click at [169, 145] on ellipse "A chart." at bounding box center [148, 147] width 54 height 54
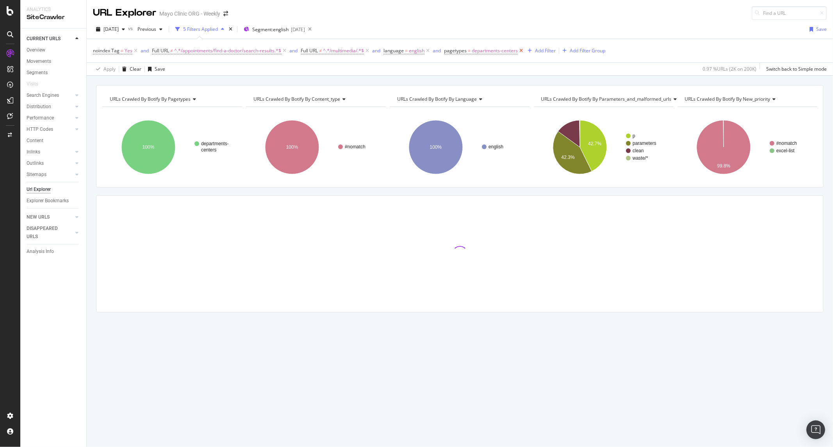
click at [520, 51] on icon at bounding box center [521, 51] width 7 height 8
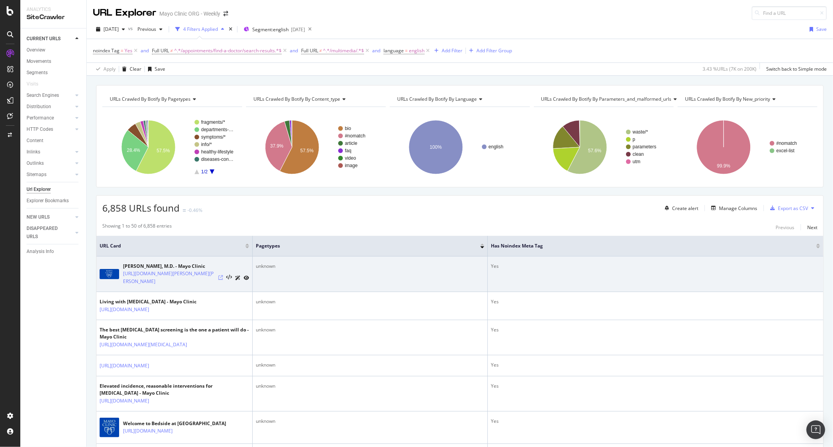
click at [220, 280] on icon at bounding box center [220, 277] width 5 height 5
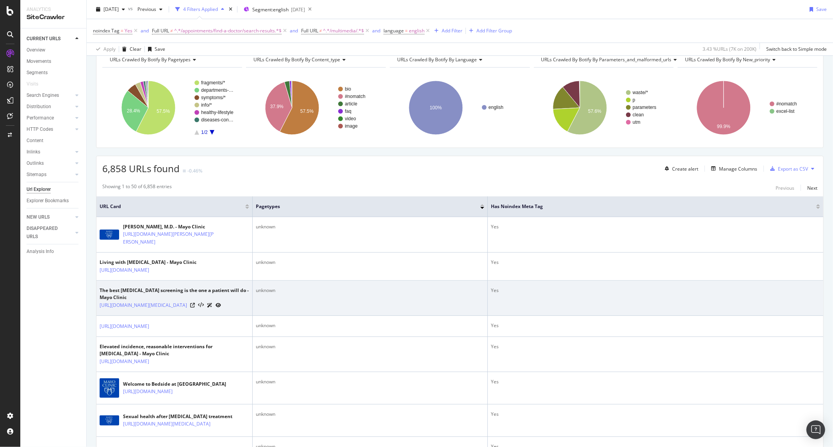
scroll to position [173, 0]
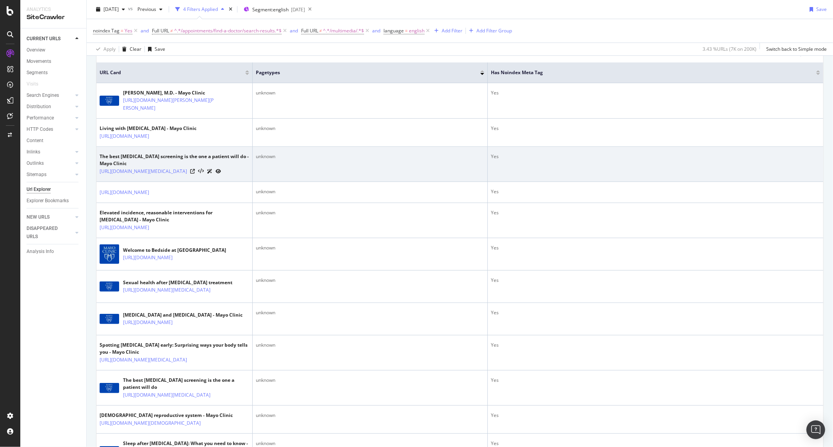
click at [218, 175] on div "https://www.mayoclinic.org/the-best-colorectal-cancer-screening-is-the-one-a-pa…" at bounding box center [175, 171] width 150 height 8
click at [195, 174] on icon at bounding box center [192, 171] width 5 height 5
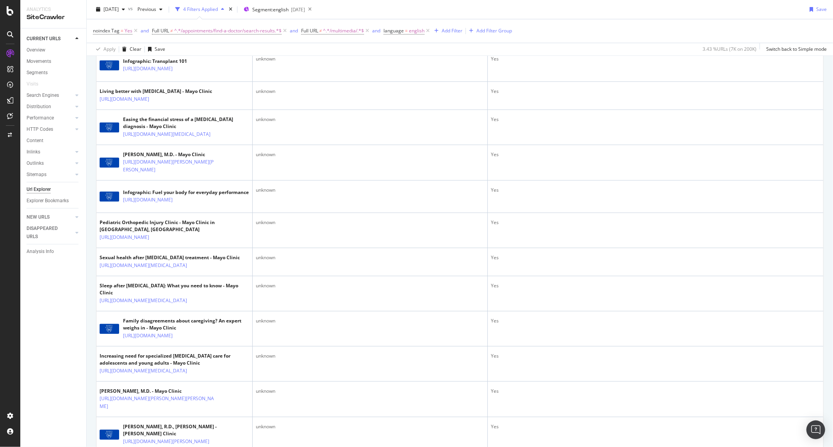
scroll to position [1475, 0]
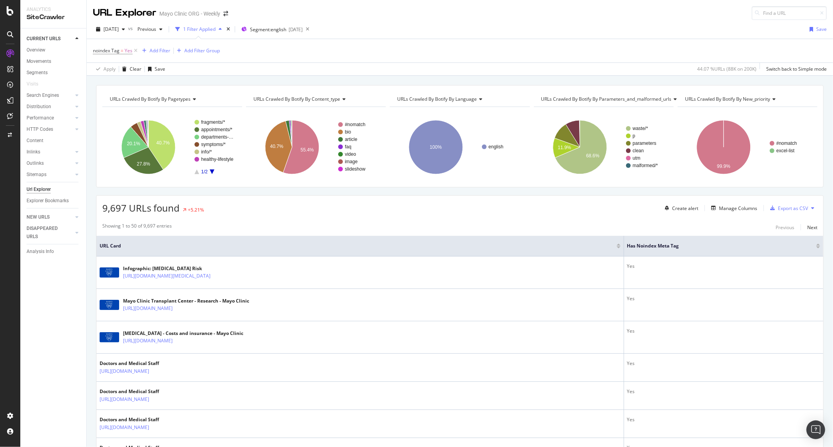
click at [216, 30] on div "1 Filter Applied" at bounding box center [199, 29] width 32 height 7
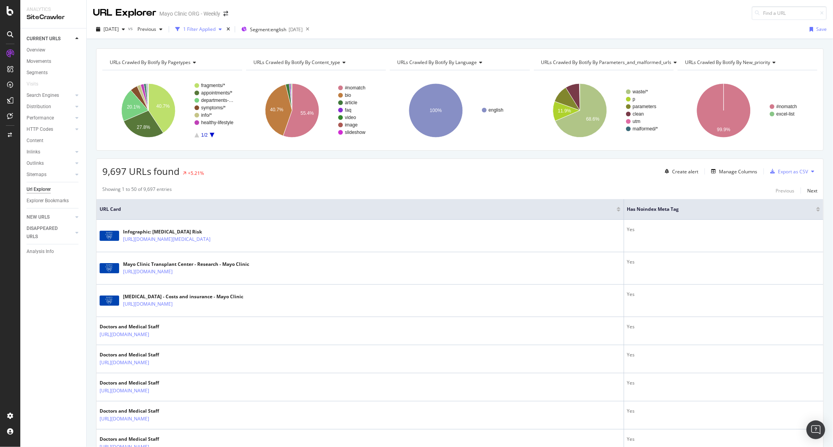
click at [216, 30] on div "1 Filter Applied" at bounding box center [199, 29] width 32 height 7
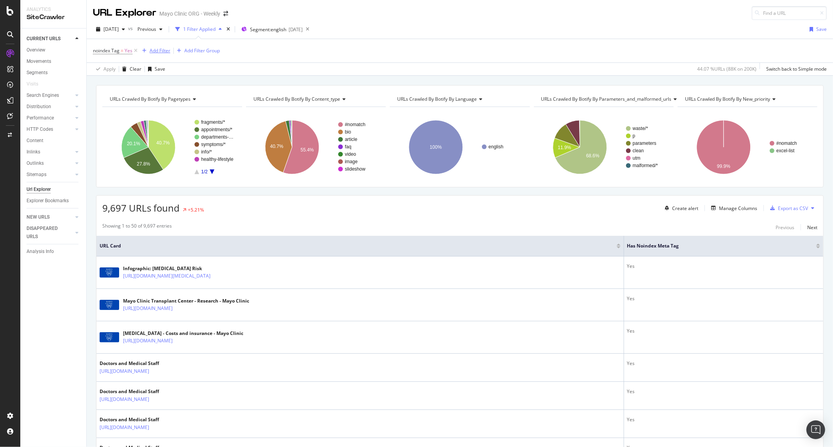
click at [155, 48] on div "Add Filter" at bounding box center [160, 50] width 21 height 7
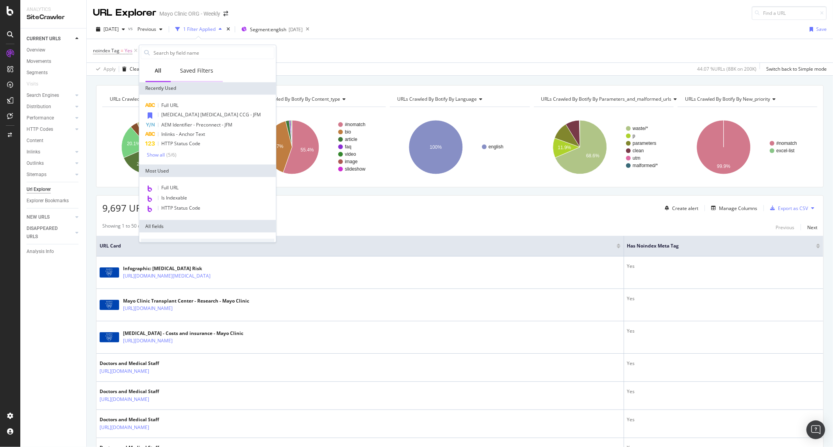
click at [187, 66] on div "Saved Filters" at bounding box center [197, 71] width 52 height 21
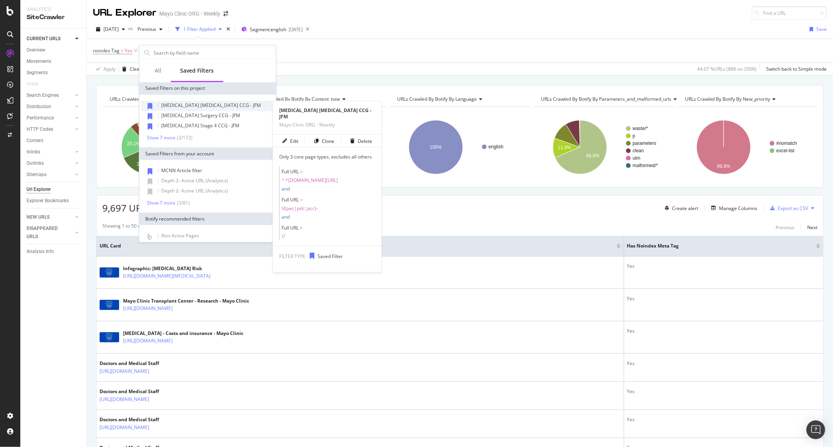
click at [166, 105] on span "Colon Cancer Chemotherapy CCG - JFM" at bounding box center [212, 105] width 100 height 7
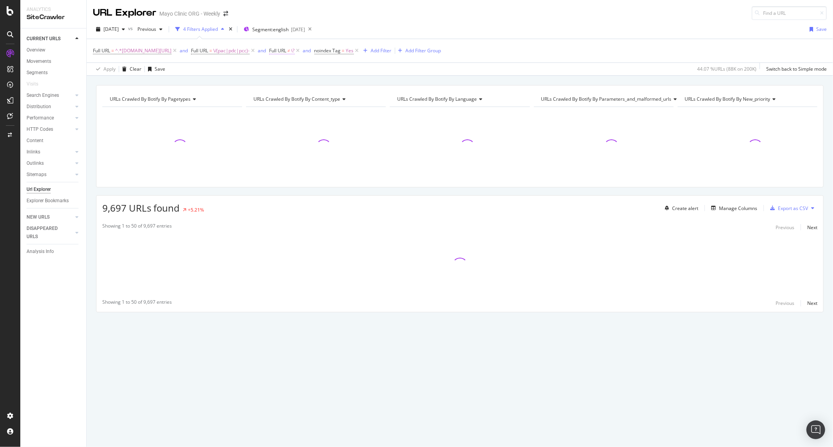
click at [295, 51] on span "Full URL ≠ \?" at bounding box center [282, 50] width 26 height 7
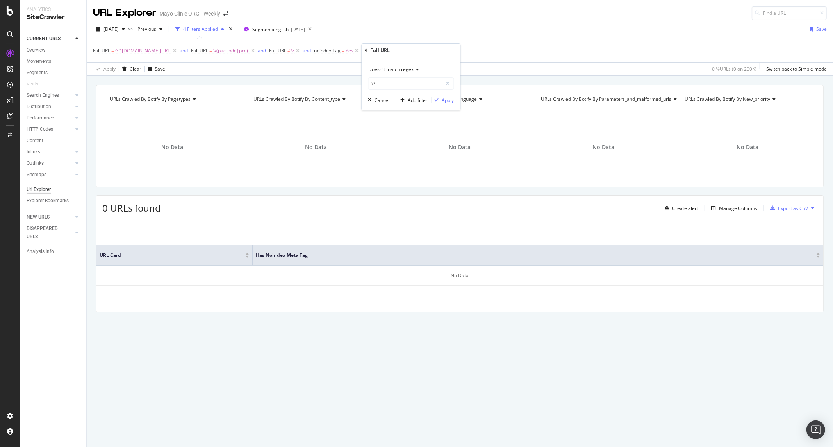
click at [223, 73] on div "Apply Clear Save 0 % URLs ( 0 on 200K ) Switch back to Simple mode" at bounding box center [460, 68] width 746 height 13
click at [422, 79] on div "URLs Crawled By Botify By pagetypes Chart (by Value) Table Expand Export as CSV…" at bounding box center [460, 85] width 746 height 19
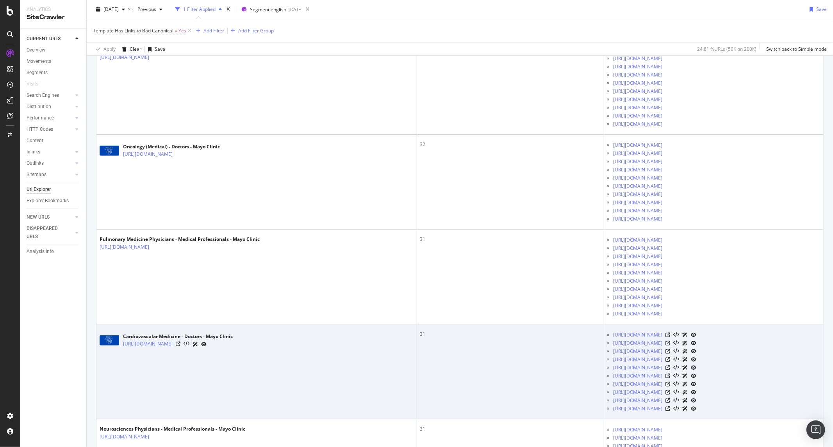
scroll to position [434, 0]
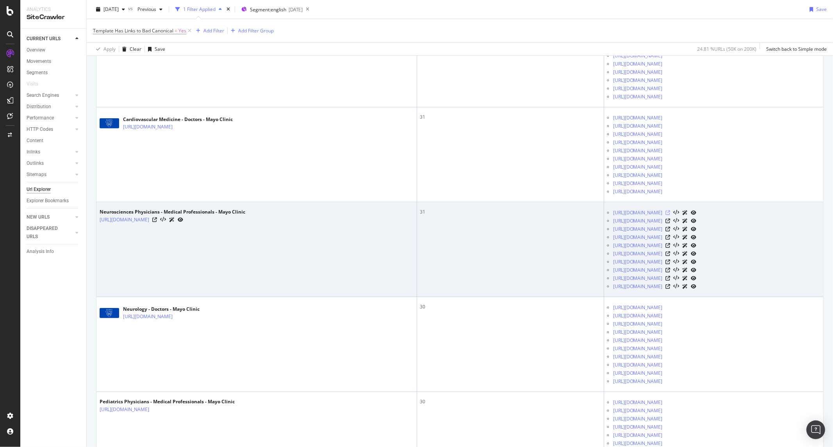
click at [666, 215] on icon at bounding box center [668, 212] width 5 height 5
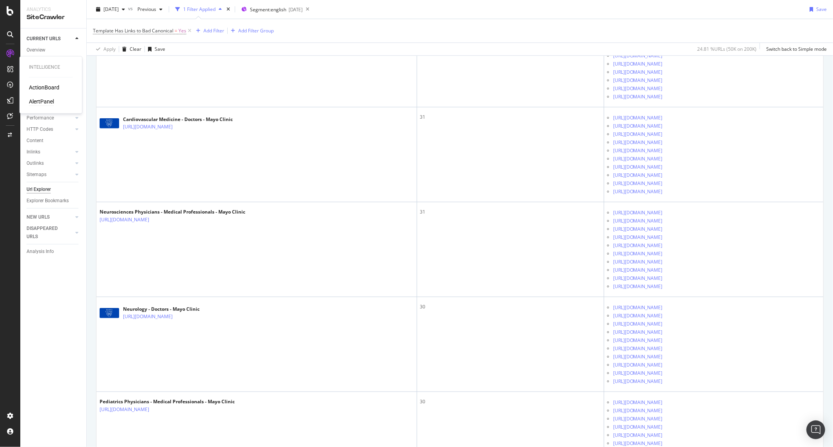
click at [40, 103] on div "AlertPanel" at bounding box center [41, 102] width 25 height 8
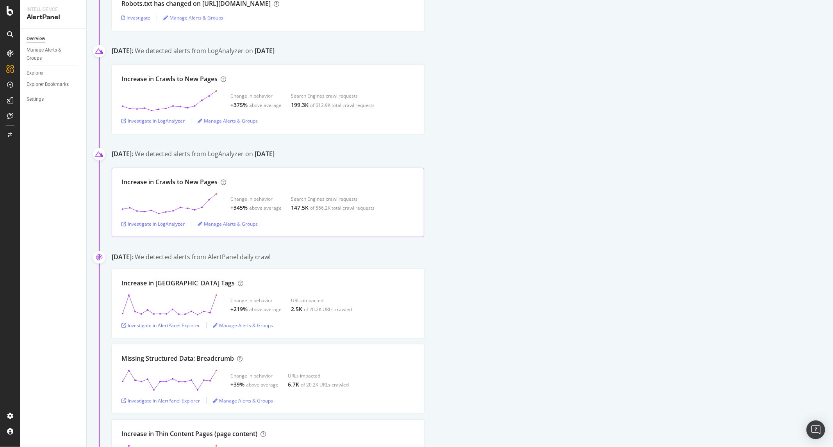
scroll to position [868, 0]
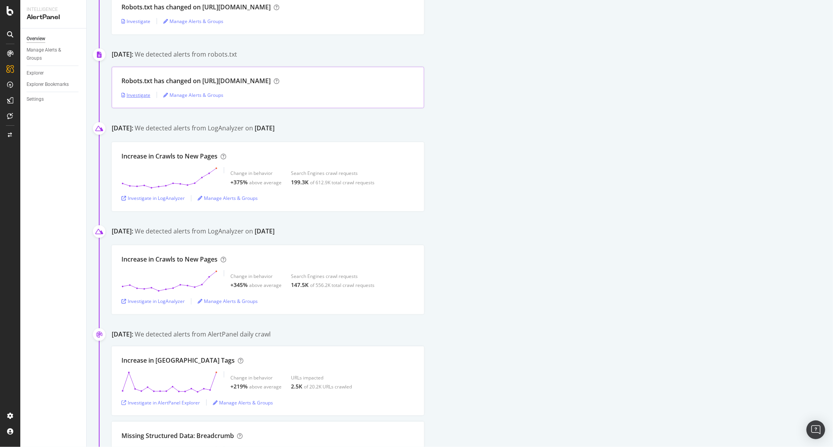
click at [131, 96] on div "Investigate" at bounding box center [135, 95] width 29 height 7
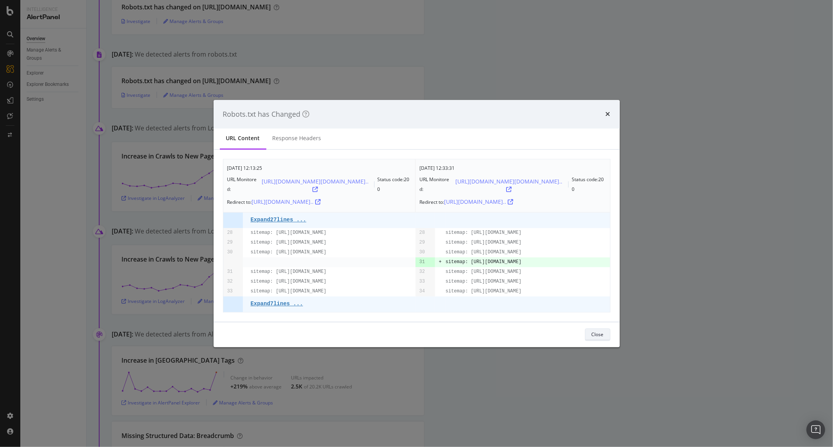
click at [593, 332] on div "Close" at bounding box center [598, 334] width 12 height 7
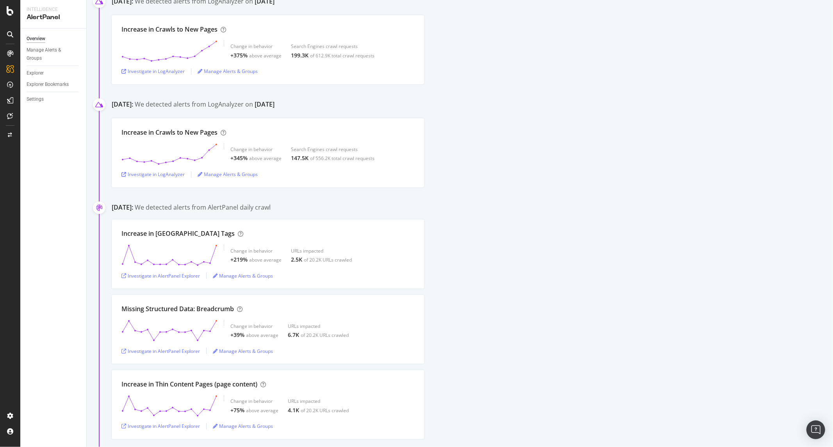
scroll to position [999, 0]
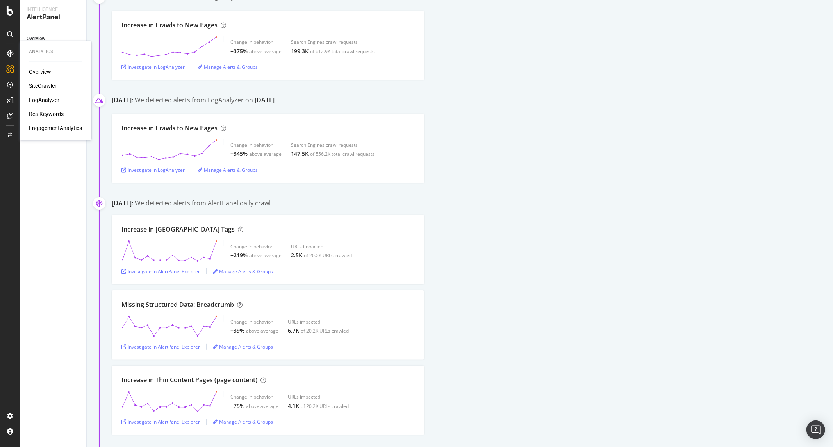
click at [49, 87] on div "SiteCrawler" at bounding box center [43, 86] width 28 height 8
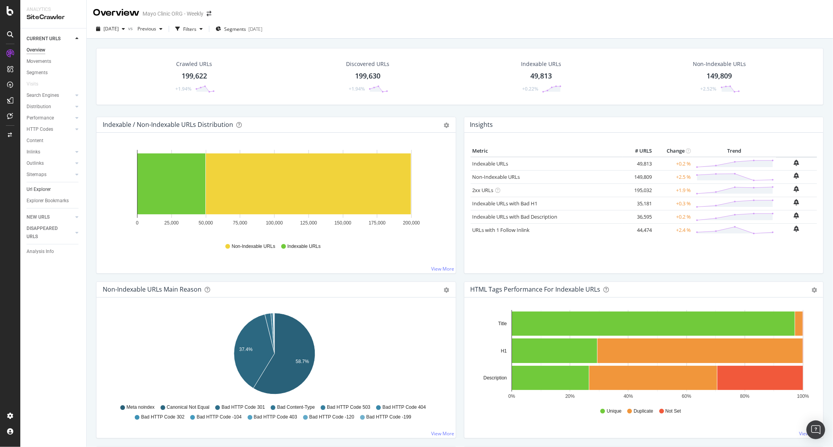
click at [51, 192] on link "Url Explorer" at bounding box center [54, 189] width 54 height 8
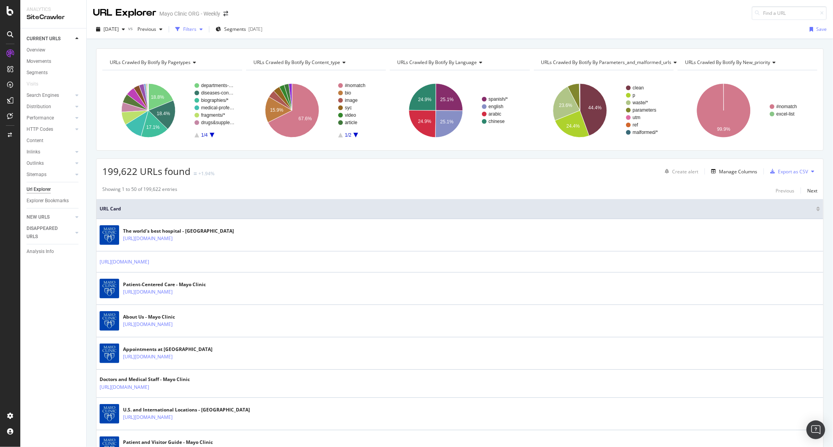
click at [196, 32] on div "Filters" at bounding box center [189, 29] width 13 height 7
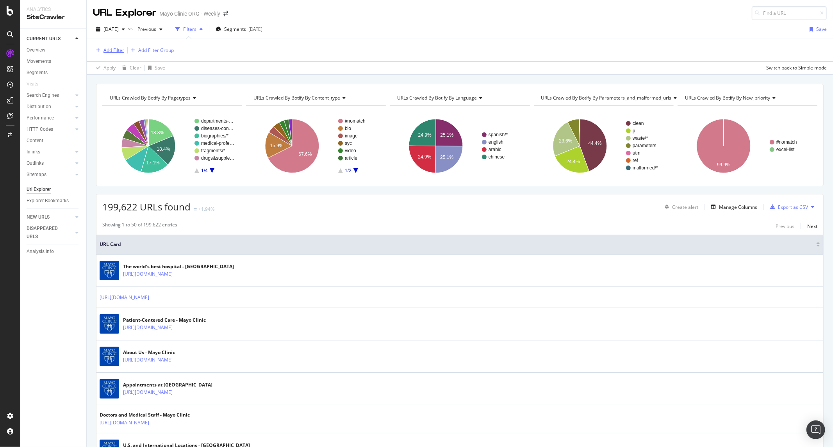
click at [112, 48] on div "Add Filter" at bounding box center [113, 50] width 21 height 7
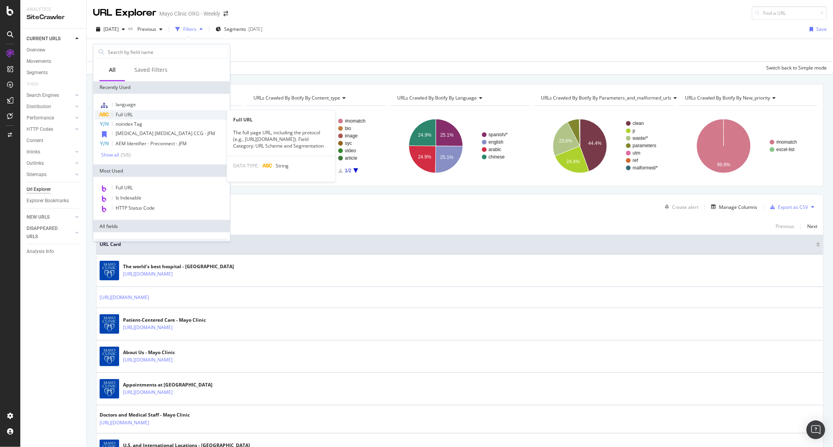
click at [139, 118] on div "Full URL" at bounding box center [162, 114] width 134 height 9
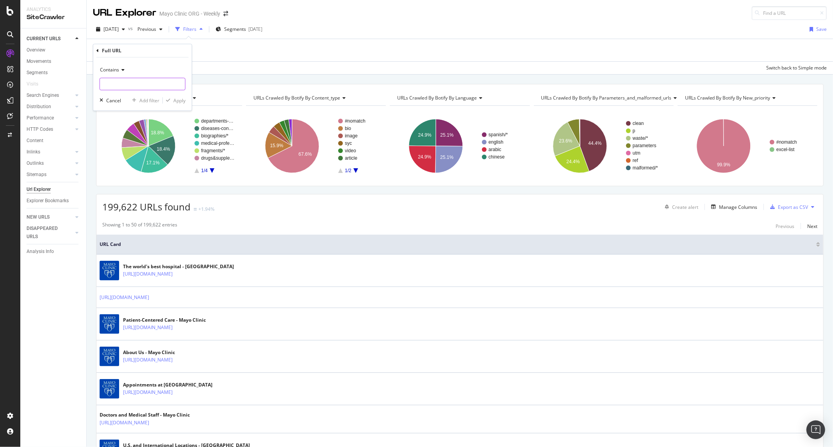
click at [137, 84] on input "text" at bounding box center [142, 84] width 85 height 12
click at [117, 69] on span "Contains" at bounding box center [109, 69] width 19 height 7
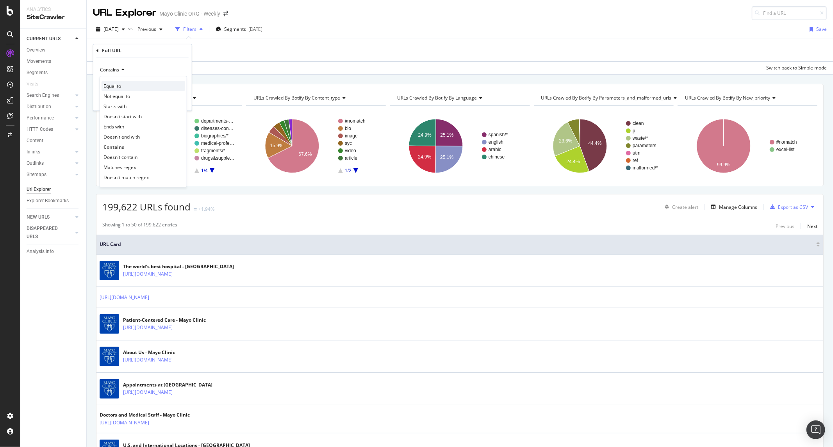
click at [119, 89] on span "Equal to" at bounding box center [112, 86] width 18 height 7
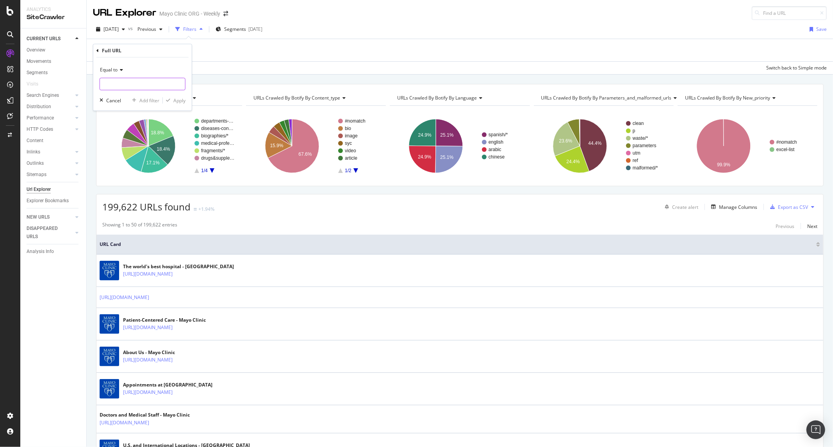
click at [139, 81] on input "text" at bounding box center [142, 84] width 85 height 12
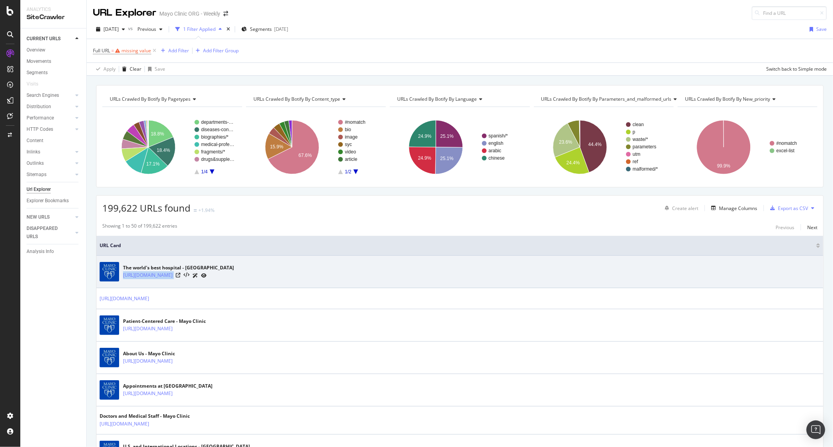
drag, startPoint x: 187, startPoint y: 281, endPoint x: 121, endPoint y: 279, distance: 65.2
click at [121, 279] on td "The world's best hospital - Mayo Clinic https://www.mayoclinic.org/" at bounding box center [459, 272] width 727 height 32
copy tbody "https://www.mayoclinic.org/"
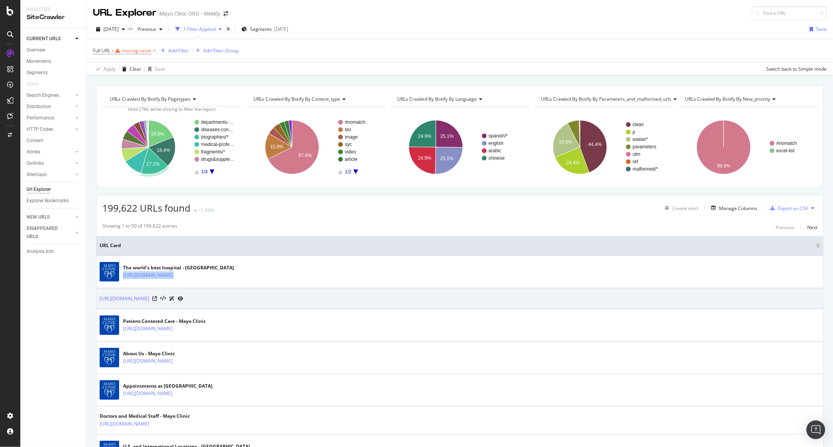
drag, startPoint x: 174, startPoint y: 304, endPoint x: 96, endPoint y: 298, distance: 77.5
click at [96, 298] on td "https://www.mayoclinic.org/home" at bounding box center [459, 298] width 727 height 21
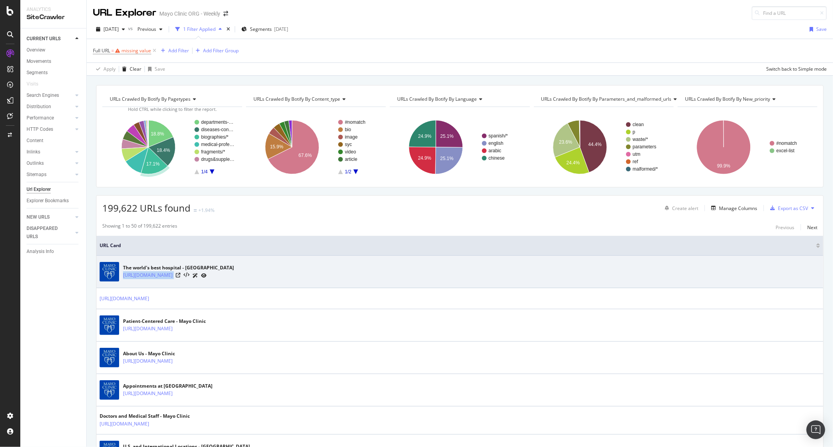
copy link "https://www.mayoclinic.org/home"
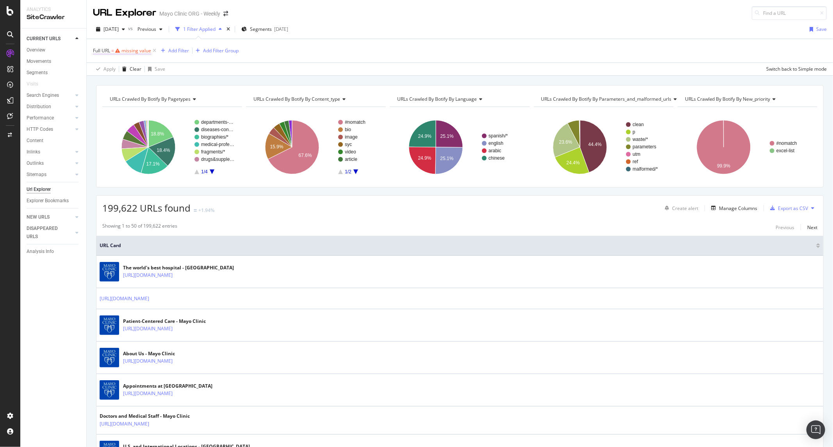
click at [139, 52] on div "missing value" at bounding box center [136, 50] width 30 height 7
click at [125, 82] on input "text" at bounding box center [142, 83] width 85 height 12
paste input "https://www.mayoclinic.org/home"
type input "https://www.mayoclinic.org/home"
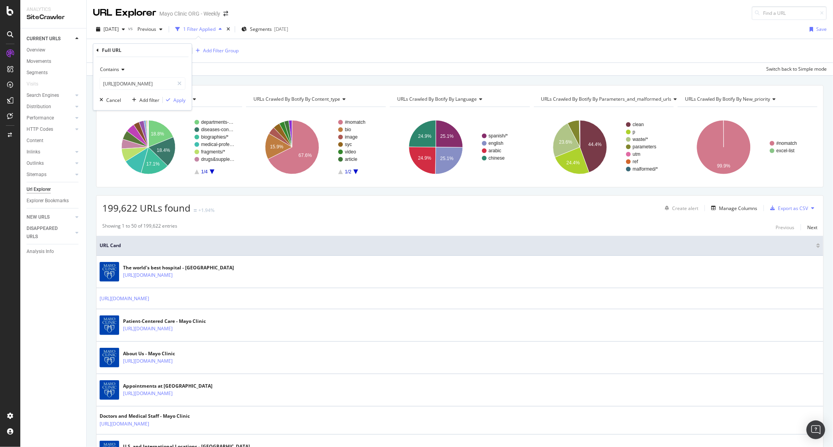
scroll to position [0, 0]
click at [110, 72] on span "Contains" at bounding box center [109, 69] width 19 height 7
click at [116, 84] on span "Equal to" at bounding box center [112, 85] width 18 height 7
click at [182, 98] on div "Apply" at bounding box center [179, 100] width 12 height 7
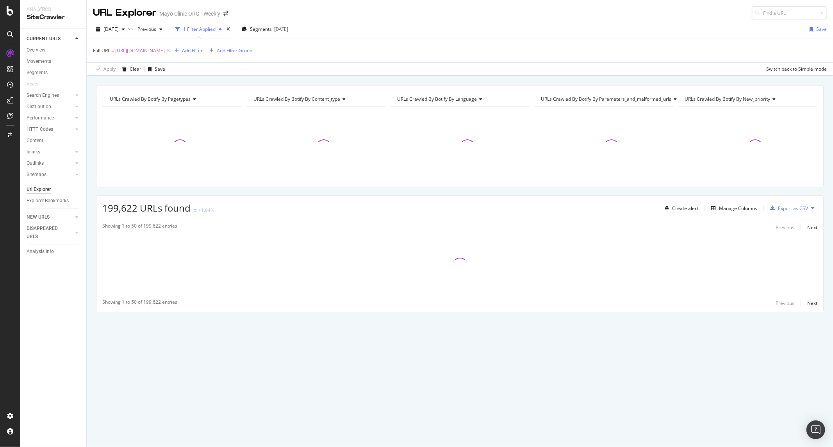
click at [203, 53] on div "Add Filter" at bounding box center [192, 50] width 21 height 7
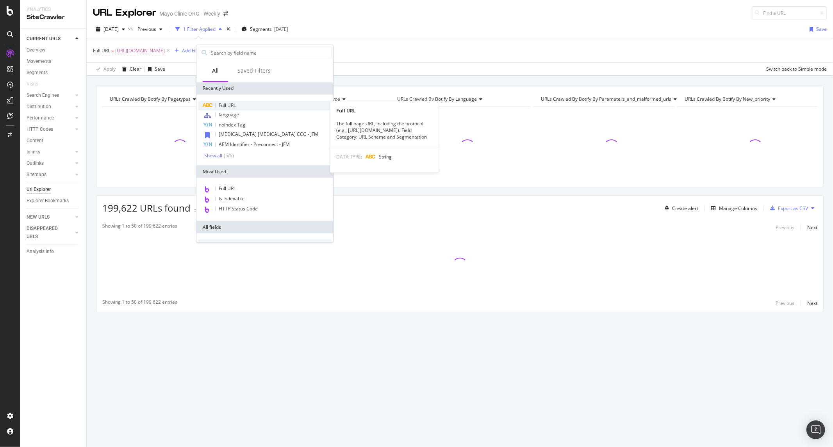
click at [227, 105] on span "Full URL" at bounding box center [227, 105] width 17 height 7
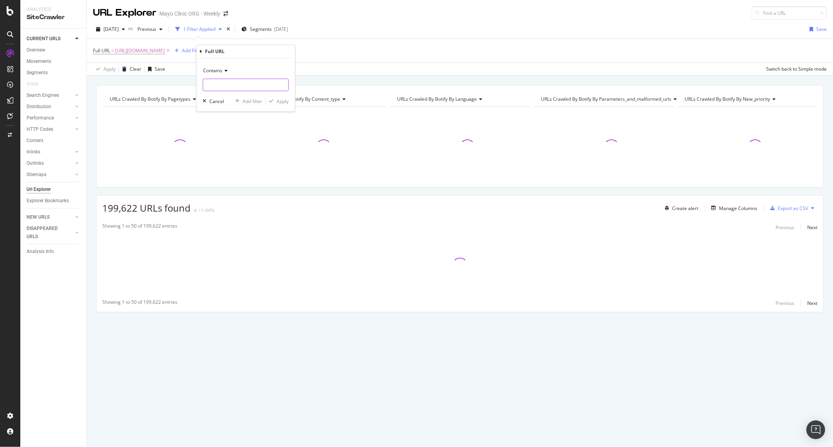
click at [226, 84] on input "text" at bounding box center [245, 85] width 85 height 12
click at [221, 71] on span "Contains" at bounding box center [212, 71] width 19 height 7
click at [229, 88] on div "Equal to" at bounding box center [247, 87] width 84 height 10
click at [231, 84] on input "text" at bounding box center [245, 85] width 85 height 12
paste input "https://www.mayoclinic.org/home"
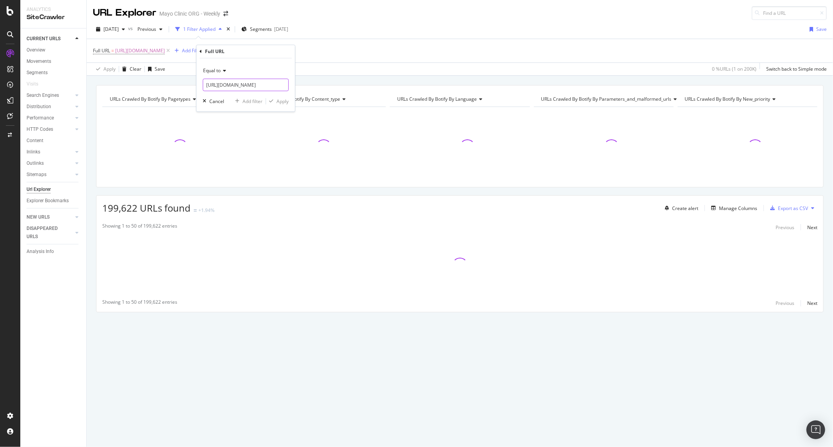
scroll to position [0, 6]
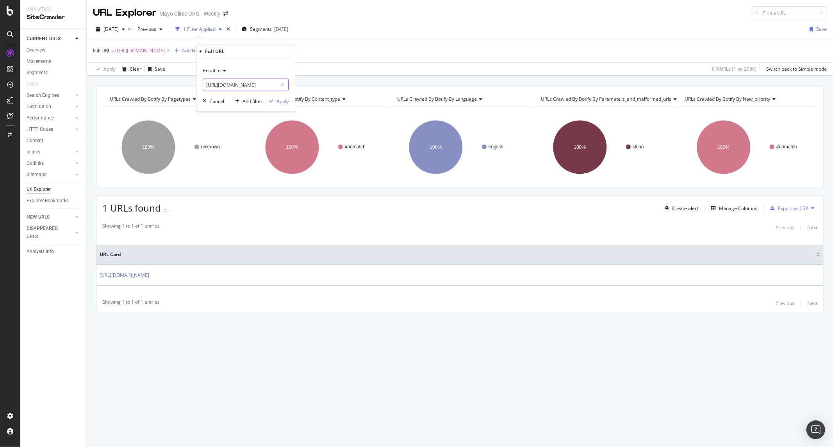
click at [271, 85] on input "https://www.mayoclinic.org/home" at bounding box center [240, 85] width 74 height 12
type input "https://www.mayoclinic.org/"
click at [278, 104] on div "Apply" at bounding box center [282, 101] width 12 height 7
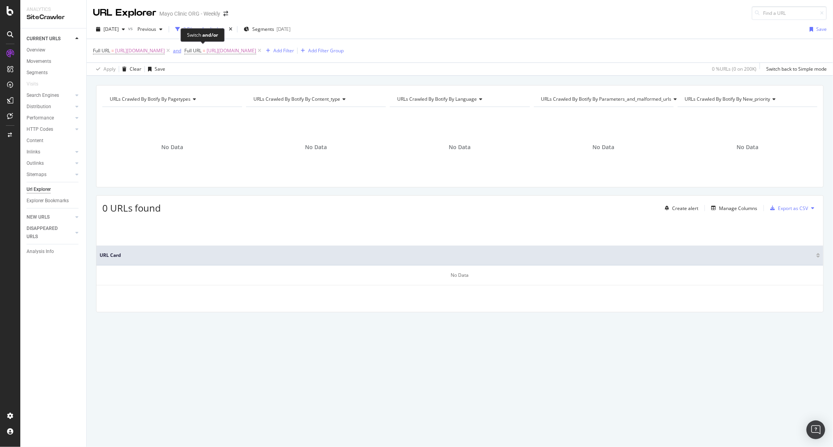
click at [181, 51] on div "and" at bounding box center [177, 50] width 8 height 7
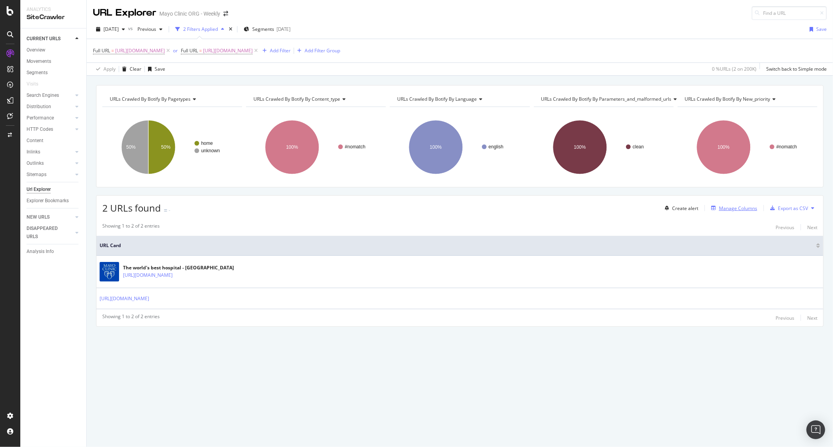
click at [754, 209] on div "Manage Columns" at bounding box center [738, 208] width 38 height 7
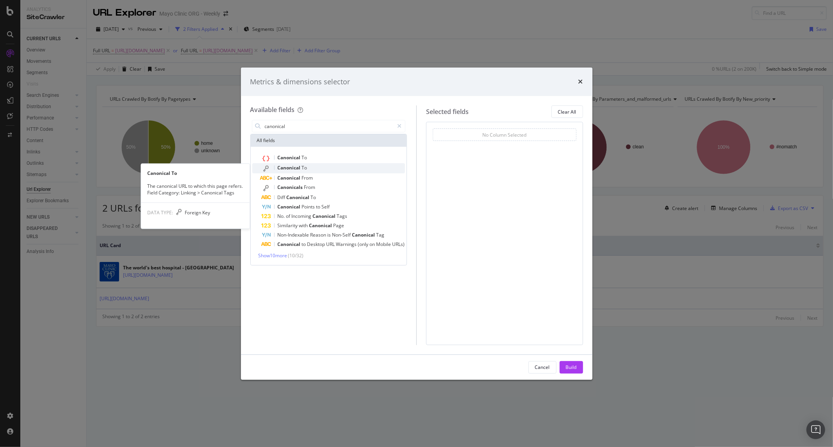
type input "canonical"
click at [310, 169] on div "Canonical To" at bounding box center [334, 168] width 144 height 10
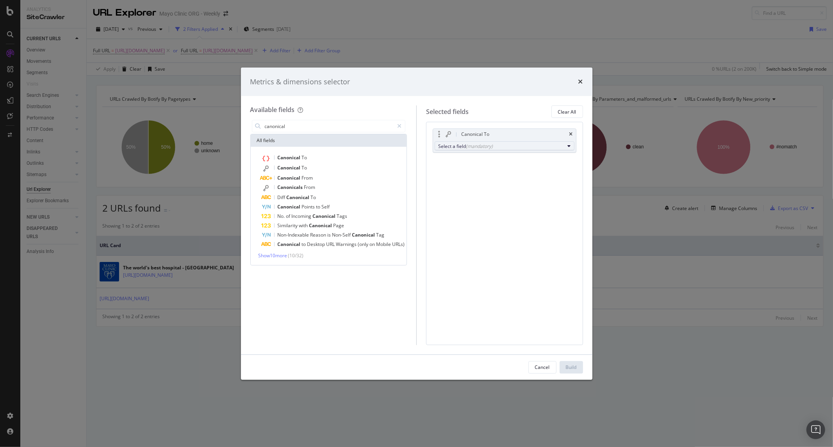
click at [471, 146] on div "(mandatory)" at bounding box center [479, 146] width 27 height 7
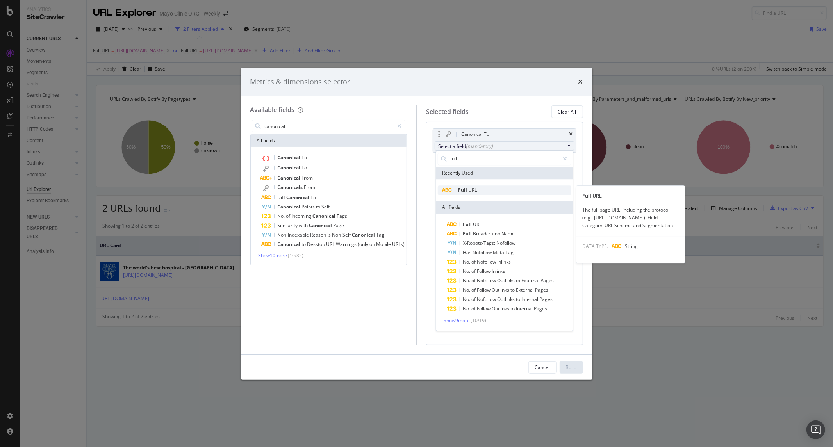
type input "full"
click at [492, 189] on span "Full URL" at bounding box center [504, 189] width 134 height 9
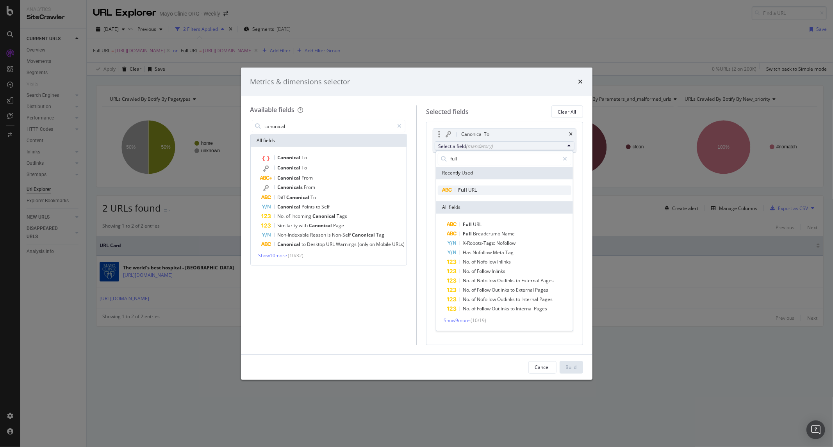
click at [477, 188] on span "Full URL" at bounding box center [504, 189] width 134 height 9
click at [459, 189] on span "Full" at bounding box center [463, 190] width 10 height 7
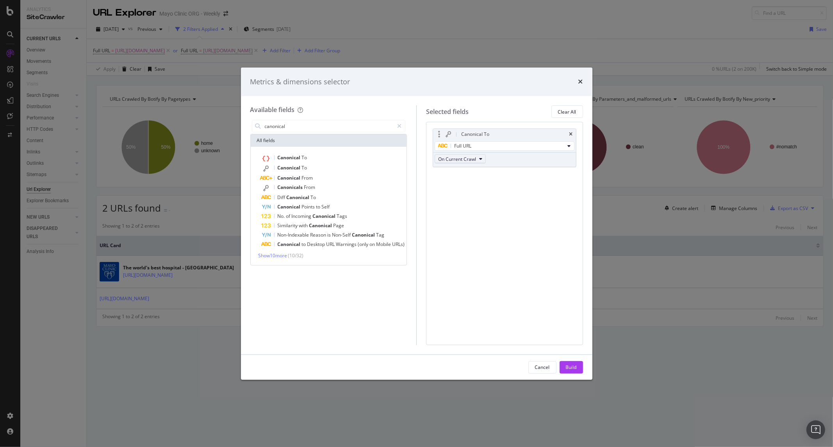
click at [465, 157] on span "On Current Crawl" at bounding box center [457, 159] width 38 height 7
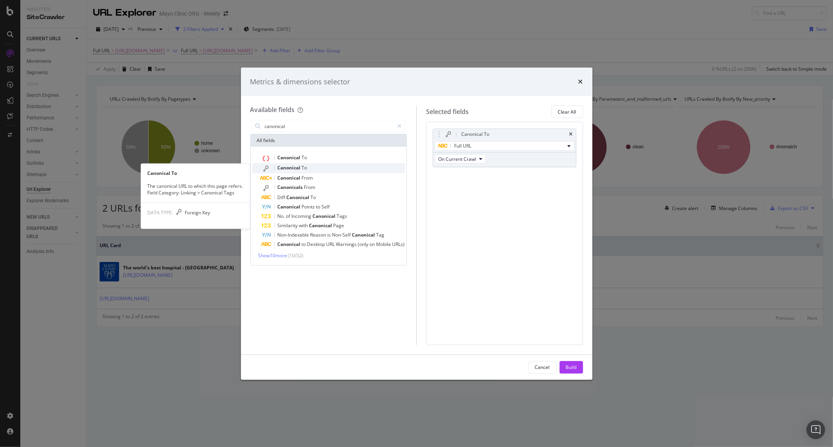
click at [311, 166] on div "Canonical To" at bounding box center [334, 168] width 144 height 10
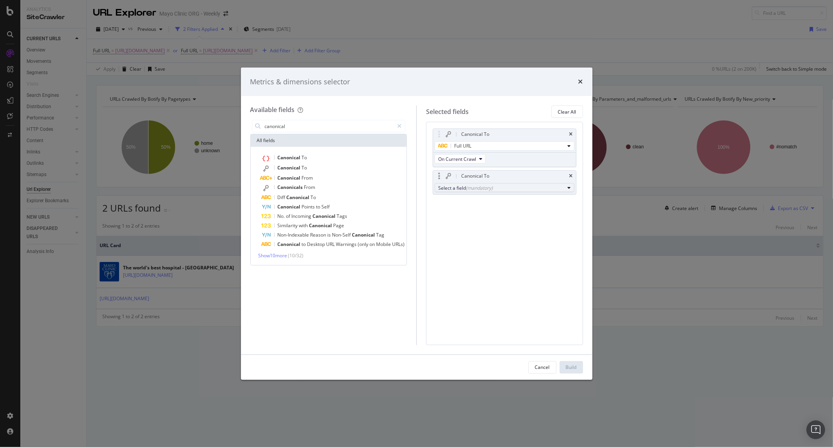
click at [469, 186] on div "(mandatory)" at bounding box center [479, 188] width 27 height 7
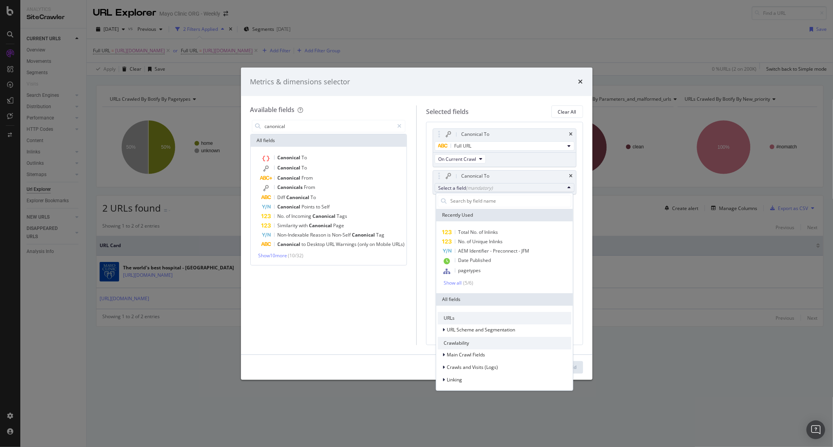
click at [467, 168] on div "Canonical To Full URL On Current Crawl Canonical To Select a field (mandatory) …" at bounding box center [505, 169] width 144 height 83
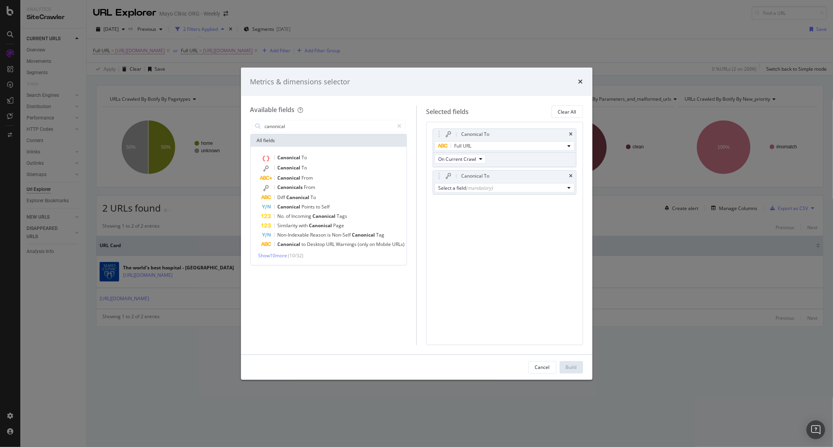
click at [460, 196] on div "Canonical To Full URL On Current Crawl Canonical To Select a field (mandatory) …" at bounding box center [505, 169] width 144 height 83
click at [462, 186] on div "Select a field (mandatory)" at bounding box center [501, 188] width 127 height 7
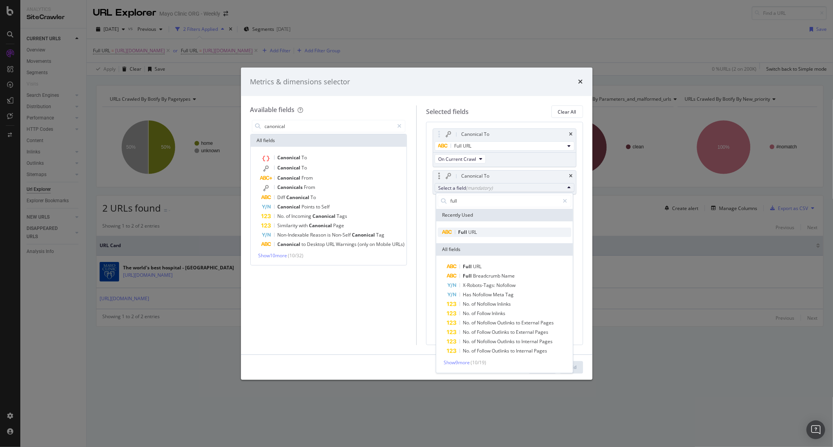
type input "full"
click at [470, 232] on span "URL" at bounding box center [472, 232] width 9 height 7
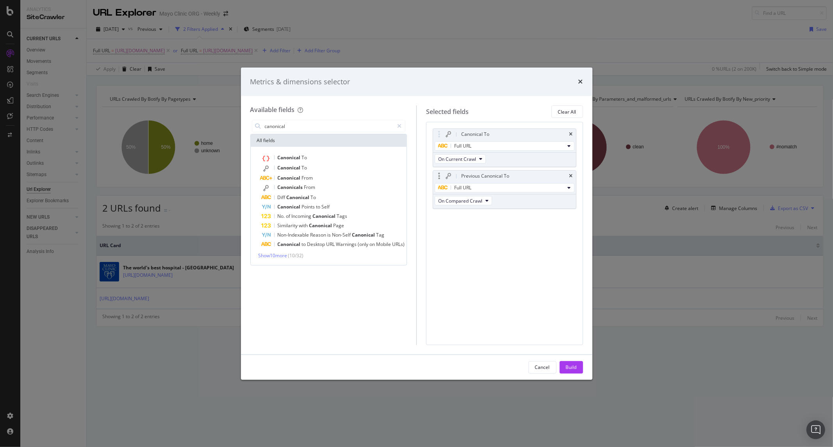
click at [459, 206] on div "On Compared Crawl" at bounding box center [464, 201] width 62 height 14
click at [572, 365] on div "Build" at bounding box center [571, 367] width 11 height 7
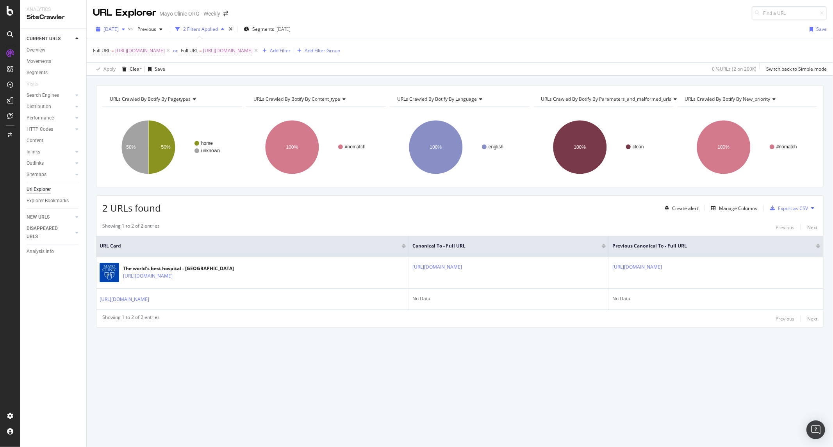
click at [112, 28] on span "[DATE]" at bounding box center [110, 29] width 15 height 7
click at [144, 57] on div "2025 Aug. 27th 226K URLs" at bounding box center [139, 57] width 70 height 7
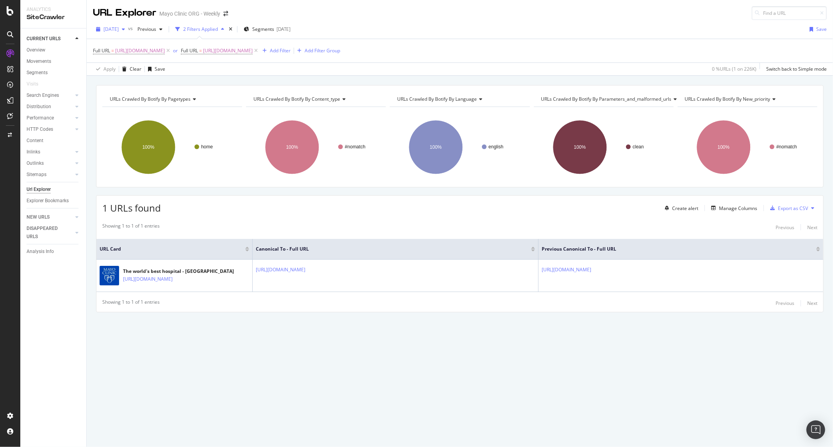
click at [117, 29] on span "2025 Aug. 27th" at bounding box center [110, 29] width 15 height 7
click at [162, 85] on div "235K URLs" at bounding box center [162, 86] width 23 height 7
click at [164, 49] on span "https://www.mayoclinic.org/home" at bounding box center [140, 50] width 50 height 11
click at [119, 32] on span "2025 Sep. 3rd" at bounding box center [110, 29] width 15 height 7
click at [141, 70] on div "2025 Sep. 10th" at bounding box center [125, 71] width 42 height 7
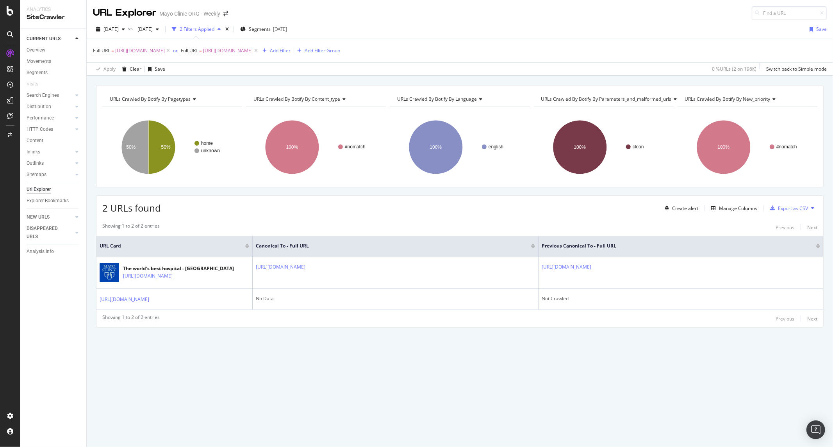
click at [431, 34] on div "2025 Sep. 10th vs 2025 Aug. 20th 2 Filters Applied Segments 2025-08-07 Save" at bounding box center [460, 31] width 746 height 16
click at [217, 82] on div "URLs Crawled By Botify By pagetypes Chart (by Value) Table Expand Export as CSV…" at bounding box center [460, 85] width 746 height 19
click at [416, 78] on div "URLs Crawled By Botify By pagetypes Chart (by Value) Table Expand Export as CSV…" at bounding box center [460, 85] width 746 height 19
